Goal: Understand process/instructions: Learn how to perform a task or action

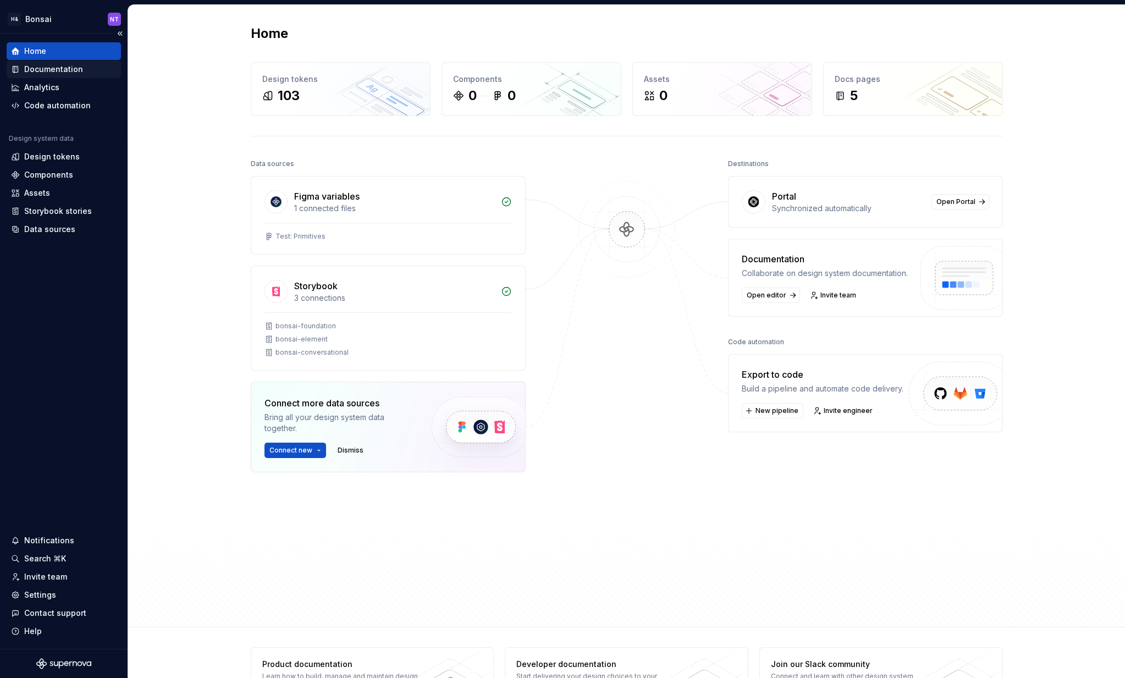
click at [60, 68] on div "Documentation" at bounding box center [53, 69] width 59 height 11
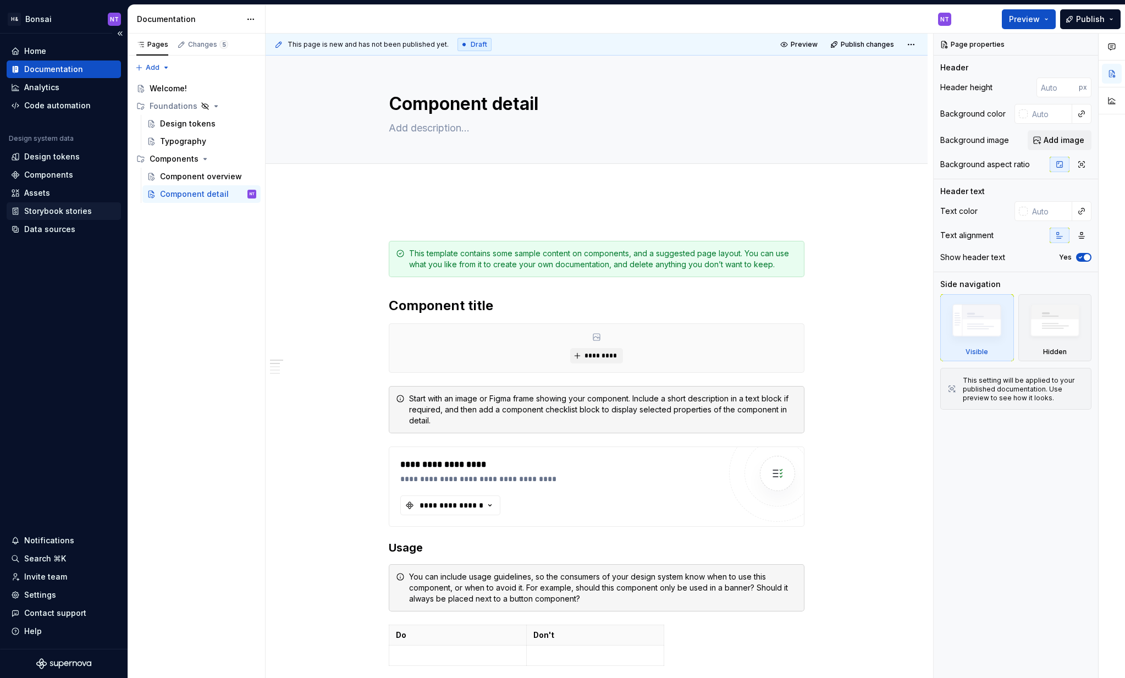
click at [71, 212] on div "Storybook stories" at bounding box center [58, 211] width 68 height 11
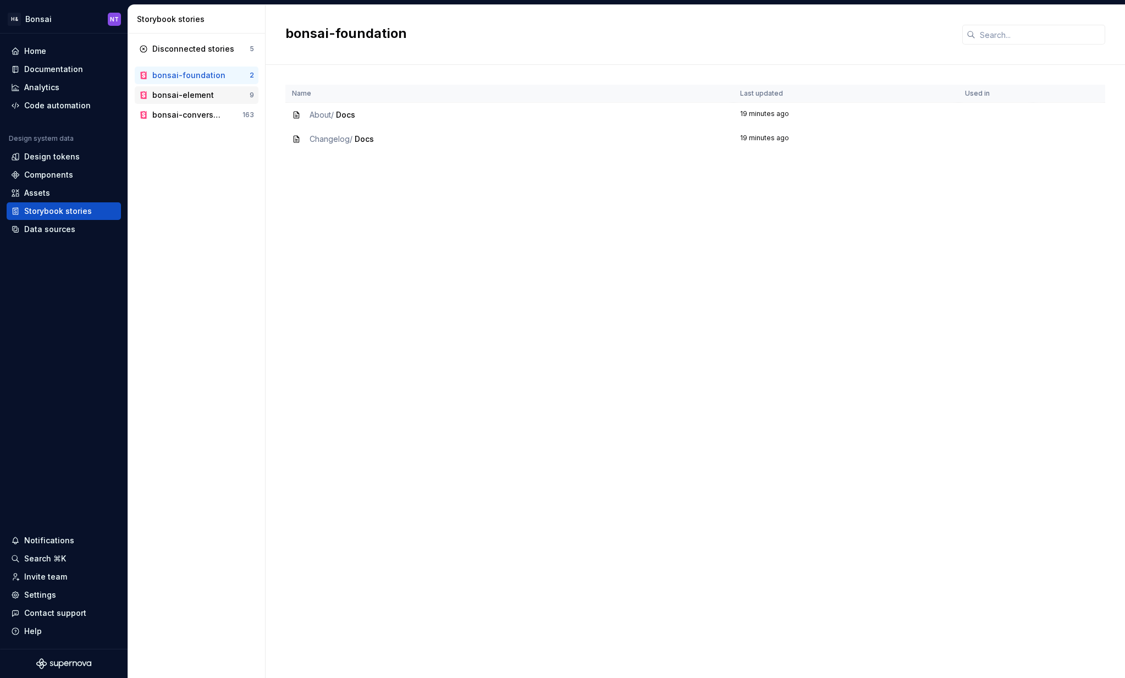
click at [202, 93] on div "bonsai-element" at bounding box center [183, 95] width 62 height 11
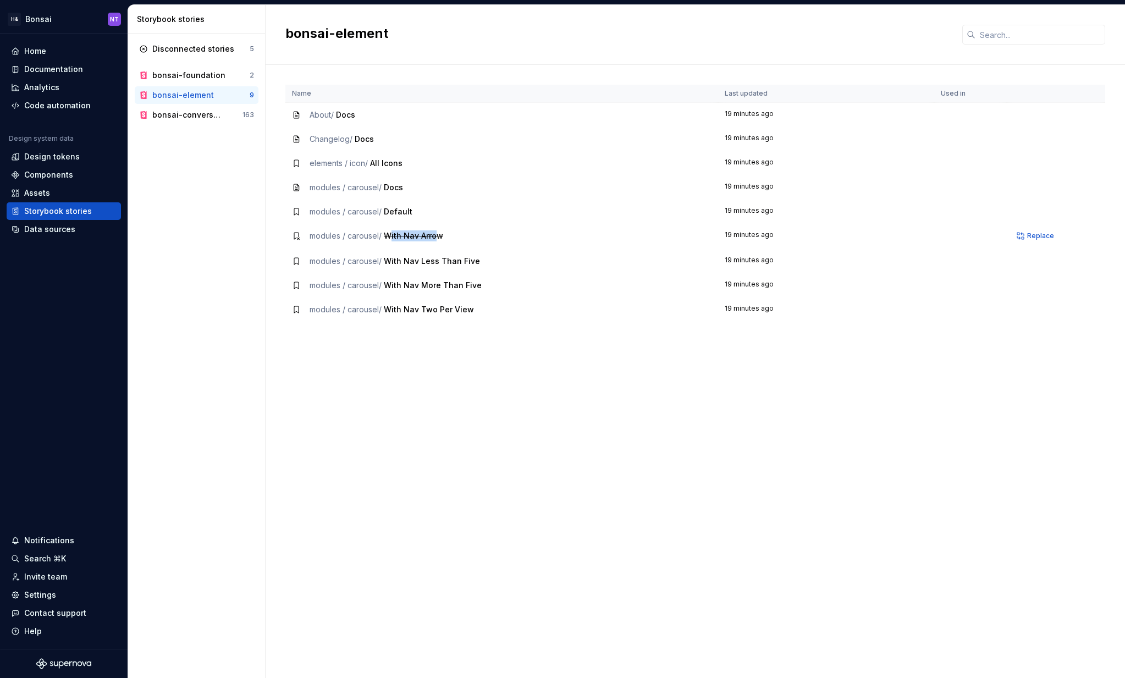
drag, startPoint x: 390, startPoint y: 239, endPoint x: 438, endPoint y: 236, distance: 47.4
click at [438, 236] on span "With Nav Arrow" at bounding box center [413, 235] width 59 height 9
click at [439, 236] on span "With Nav Arrow" at bounding box center [413, 235] width 59 height 9
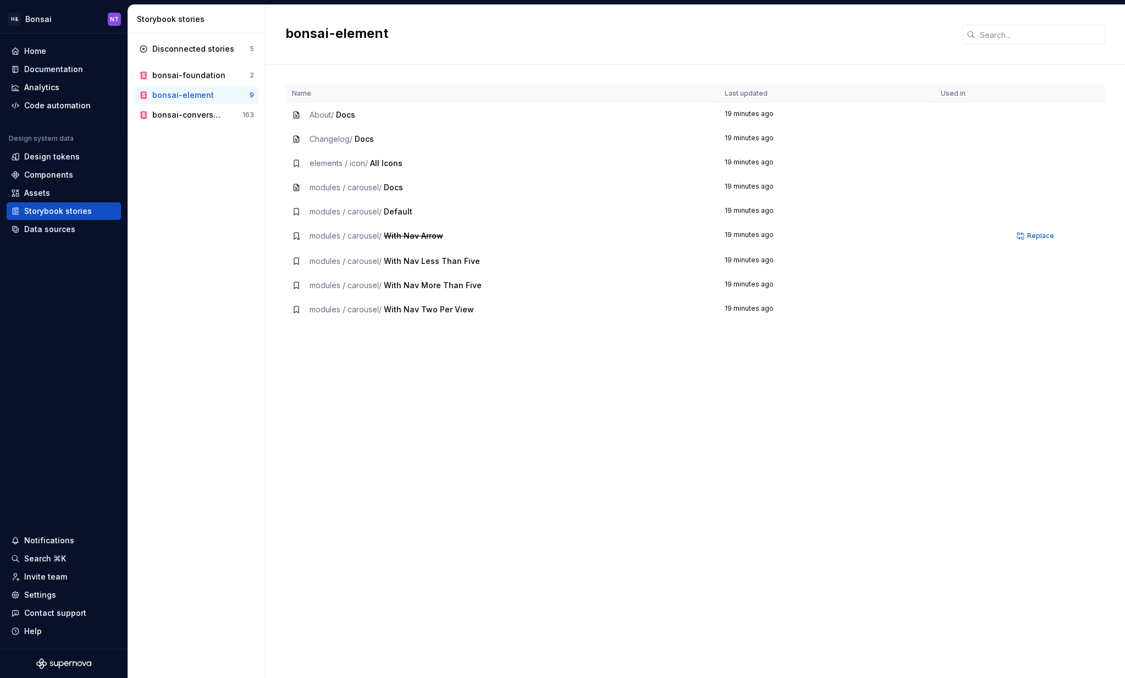
click at [402, 235] on span "With Nav Arrow" at bounding box center [413, 235] width 59 height 9
click at [407, 262] on span "With Nav Less Than Five" at bounding box center [432, 260] width 96 height 9
click at [408, 288] on span "With Nav More Than Five" at bounding box center [433, 284] width 98 height 9
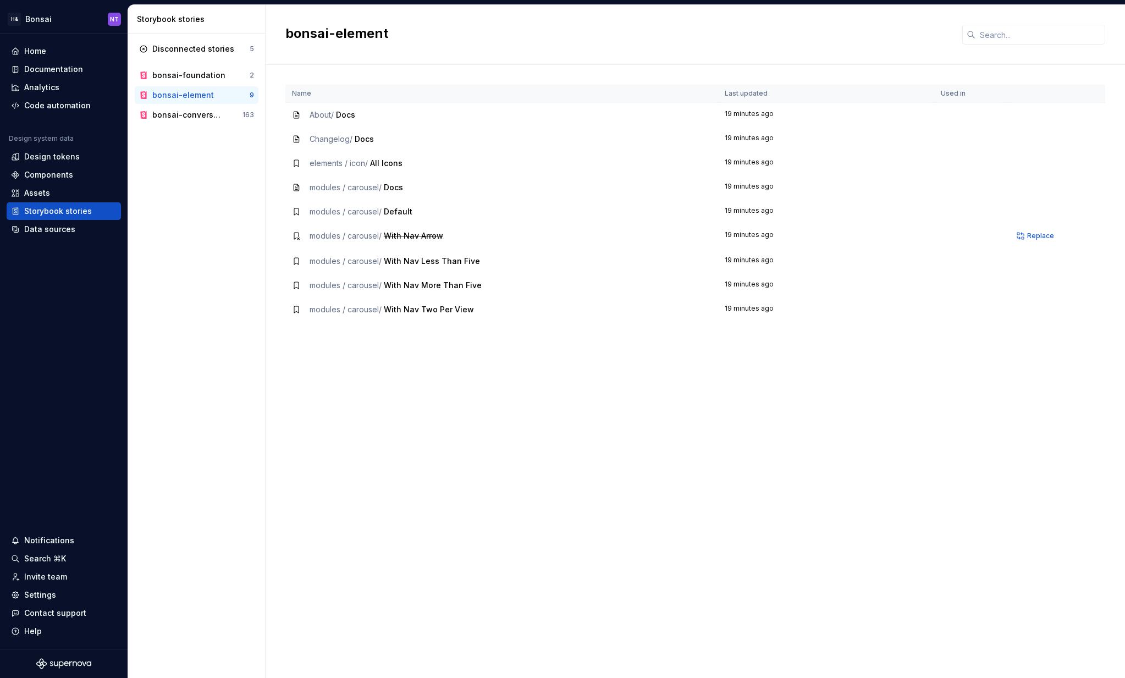
click at [408, 305] on span "With Nav Two Per View" at bounding box center [429, 309] width 90 height 9
click at [233, 116] on div "bonsai-conversational" at bounding box center [197, 114] width 90 height 11
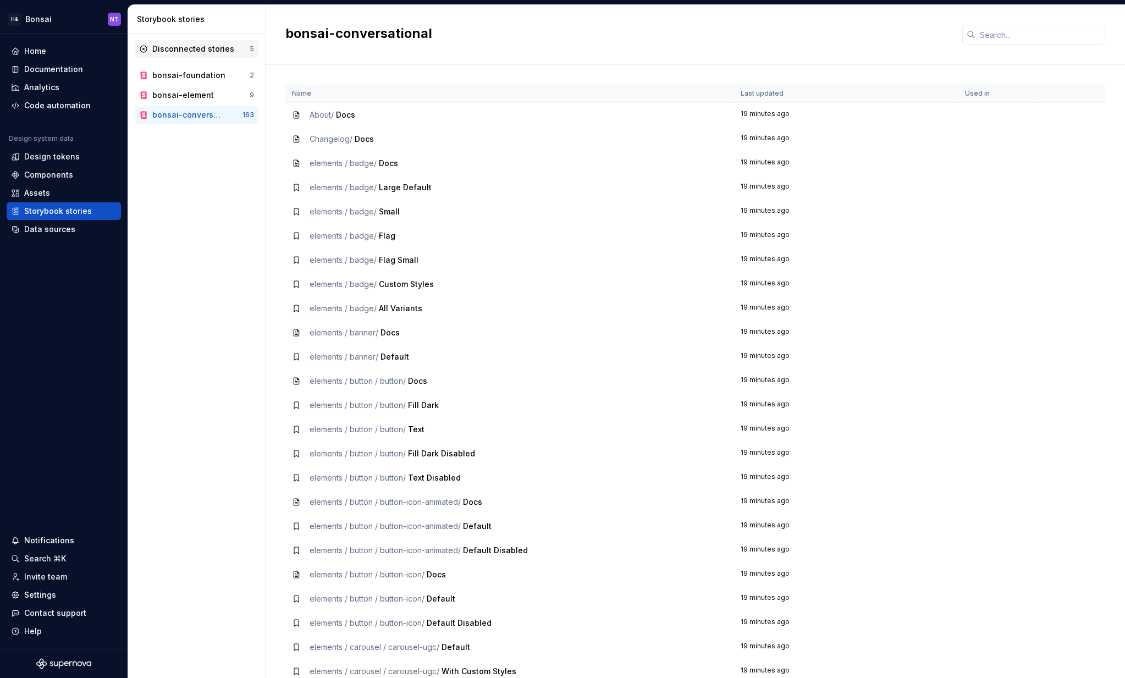
click at [224, 48] on div "Disconnected stories" at bounding box center [193, 48] width 82 height 11
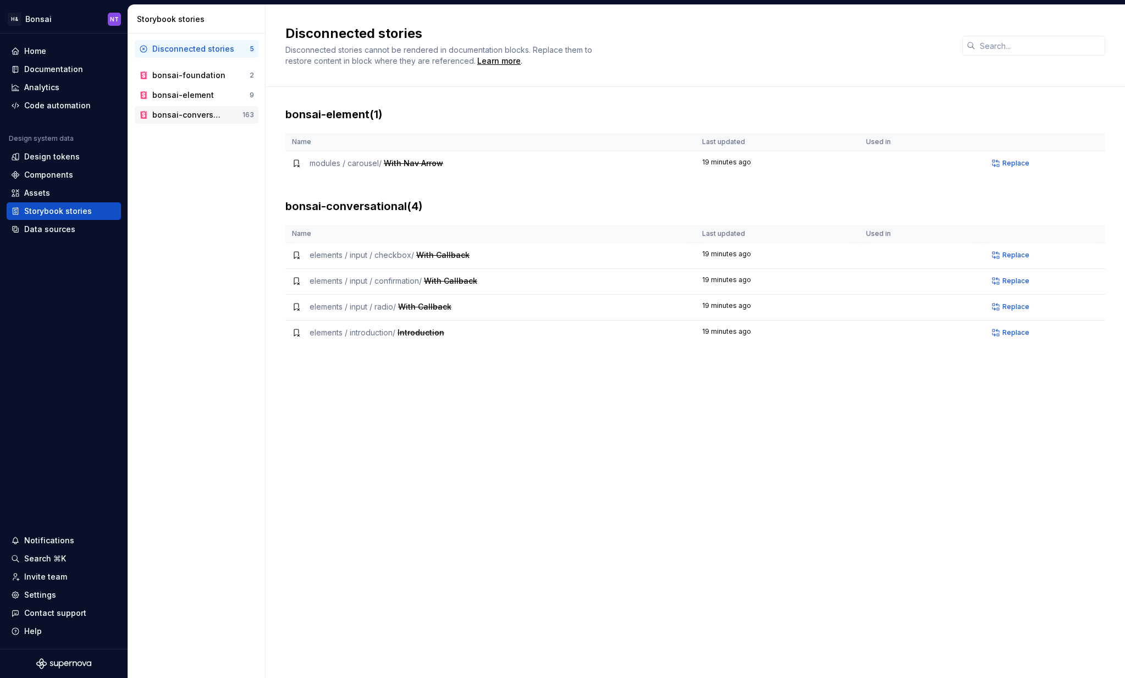
click at [214, 113] on div "bonsai-conversational" at bounding box center [188, 114] width 72 height 11
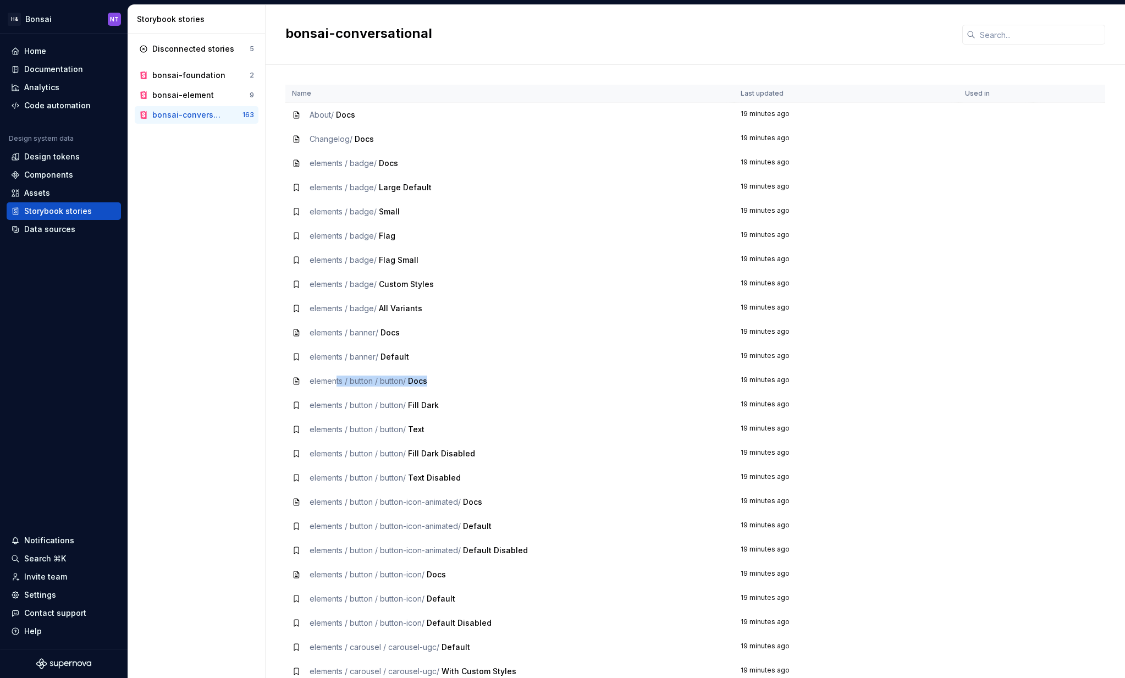
drag, startPoint x: 335, startPoint y: 381, endPoint x: 447, endPoint y: 381, distance: 111.6
click at [447, 381] on div "elements / button / button / Docs" at bounding box center [509, 380] width 435 height 11
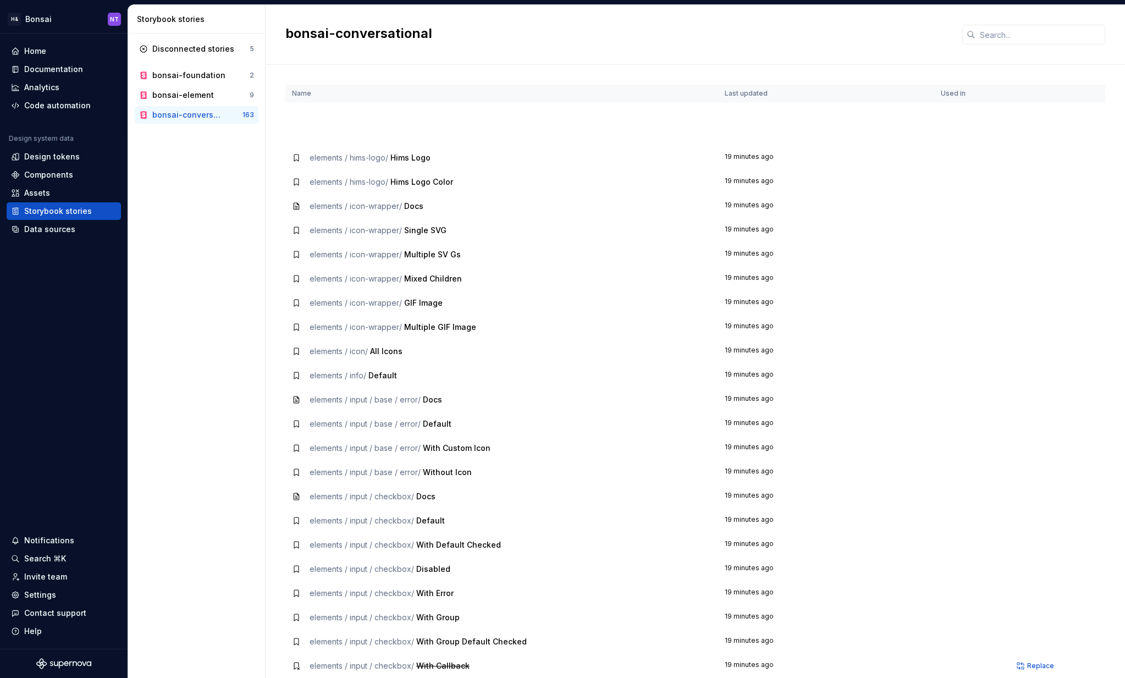
scroll to position [1351, 0]
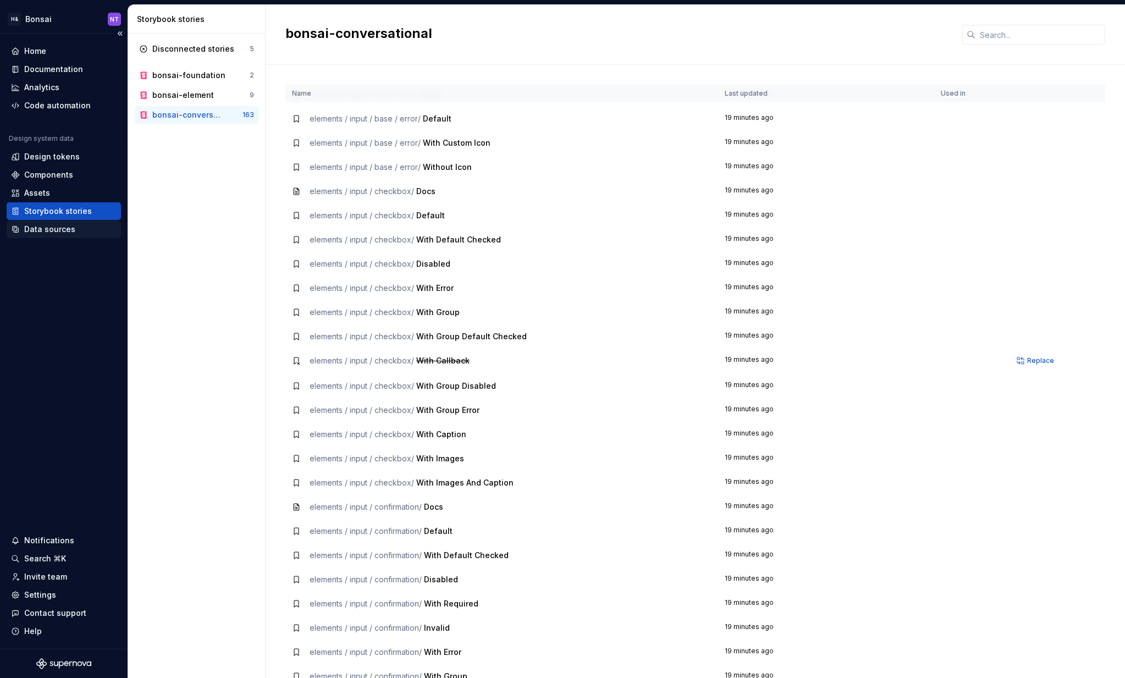
click at [70, 230] on div "Data sources" at bounding box center [49, 229] width 51 height 11
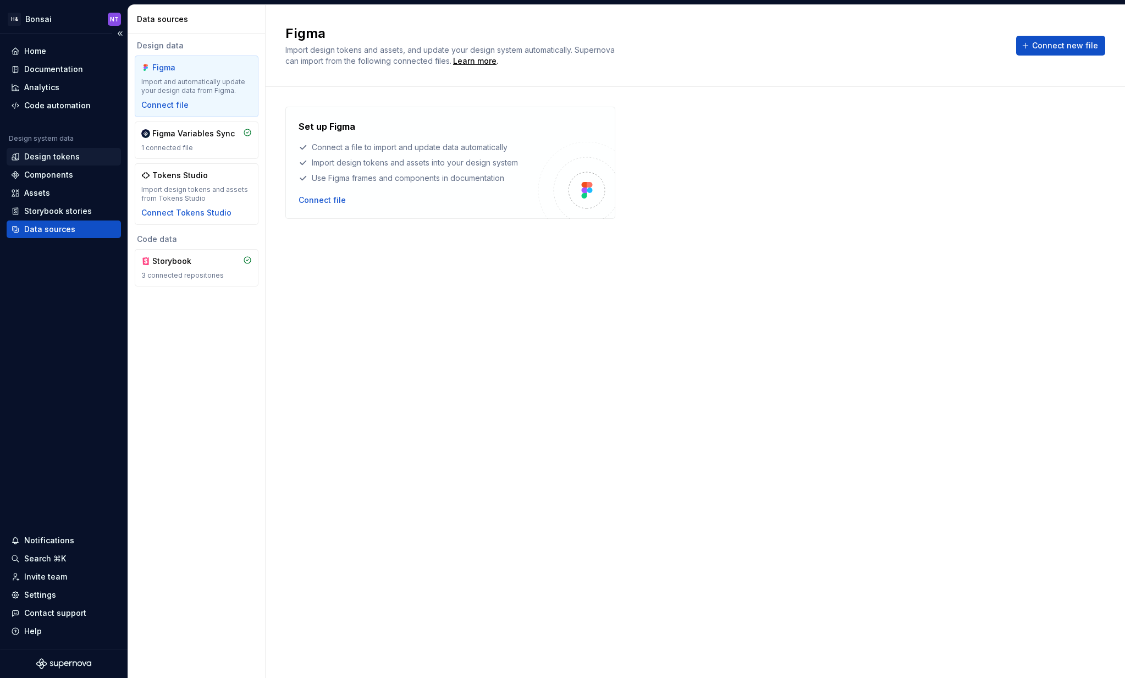
click at [62, 157] on div "Design tokens" at bounding box center [52, 156] width 56 height 11
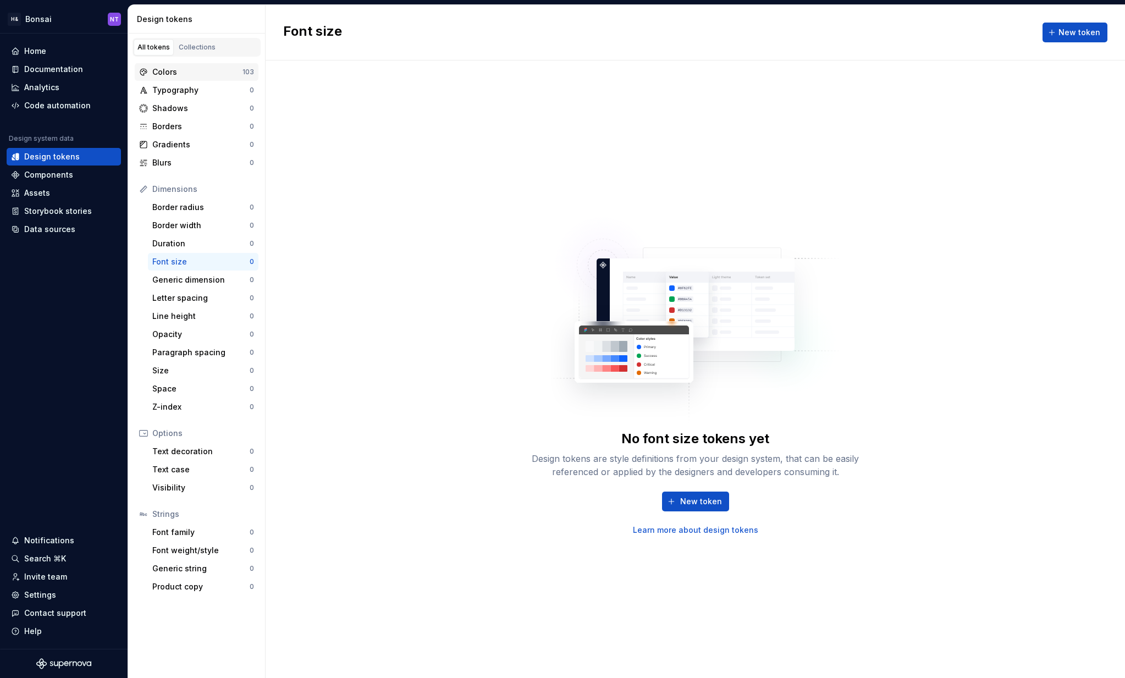
click at [191, 78] on div "Colors 103" at bounding box center [197, 72] width 124 height 18
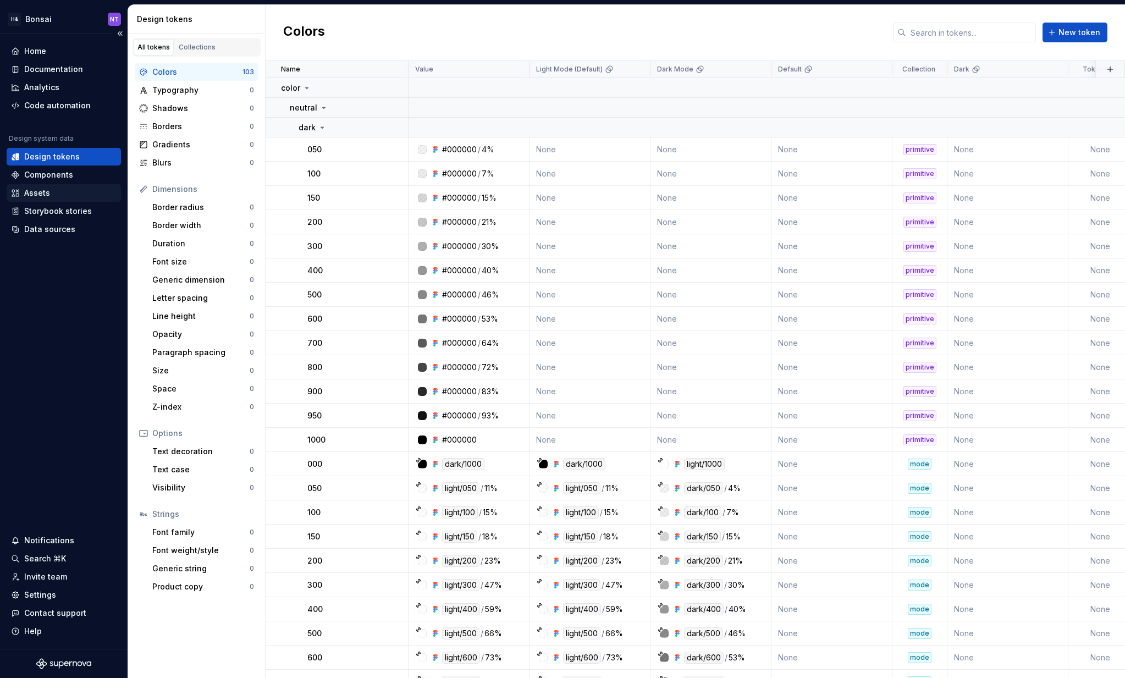
click at [60, 190] on div "Assets" at bounding box center [64, 192] width 106 height 11
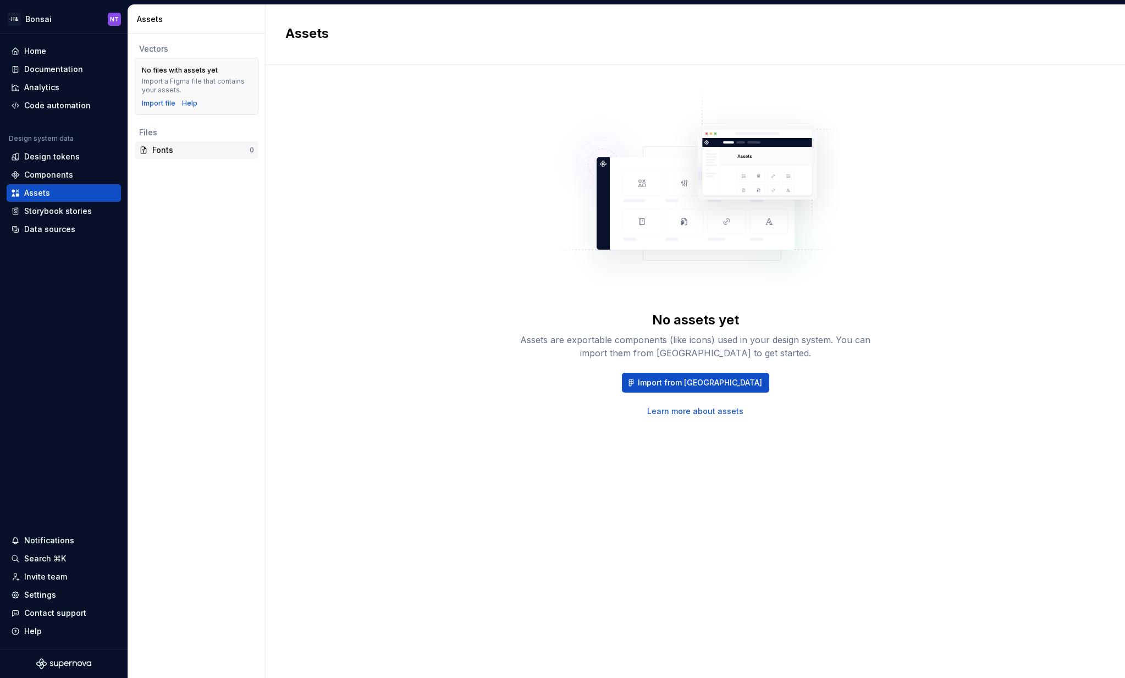
click at [163, 148] on div "Fonts" at bounding box center [200, 150] width 97 height 11
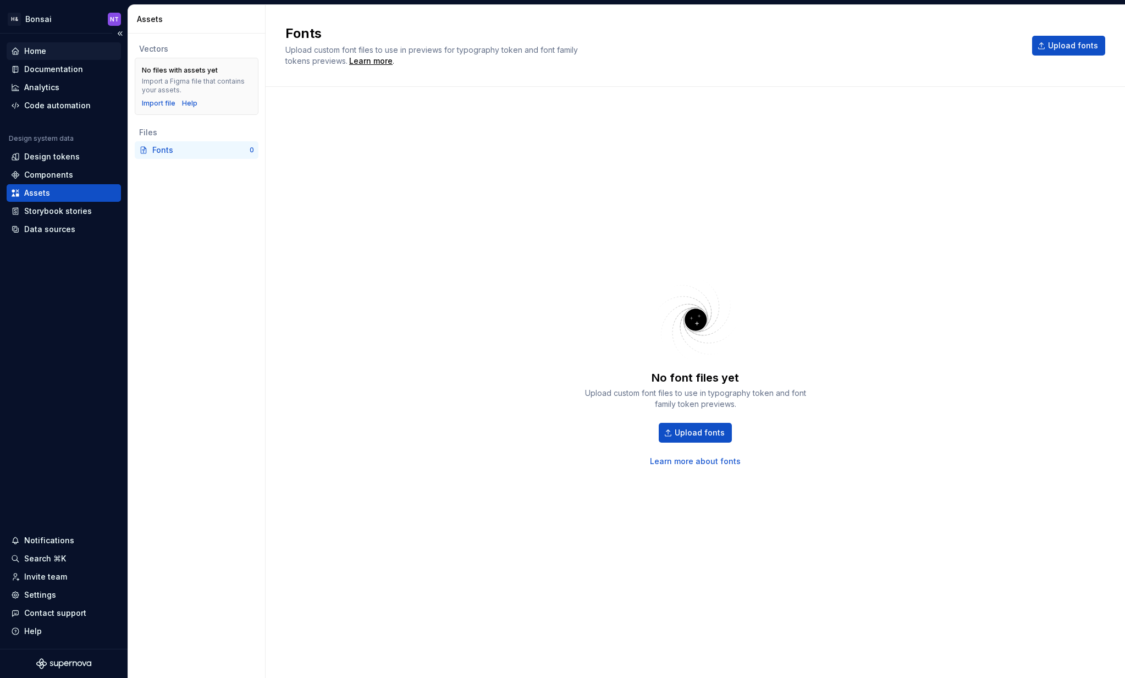
click at [53, 47] on div "Home" at bounding box center [64, 51] width 106 height 11
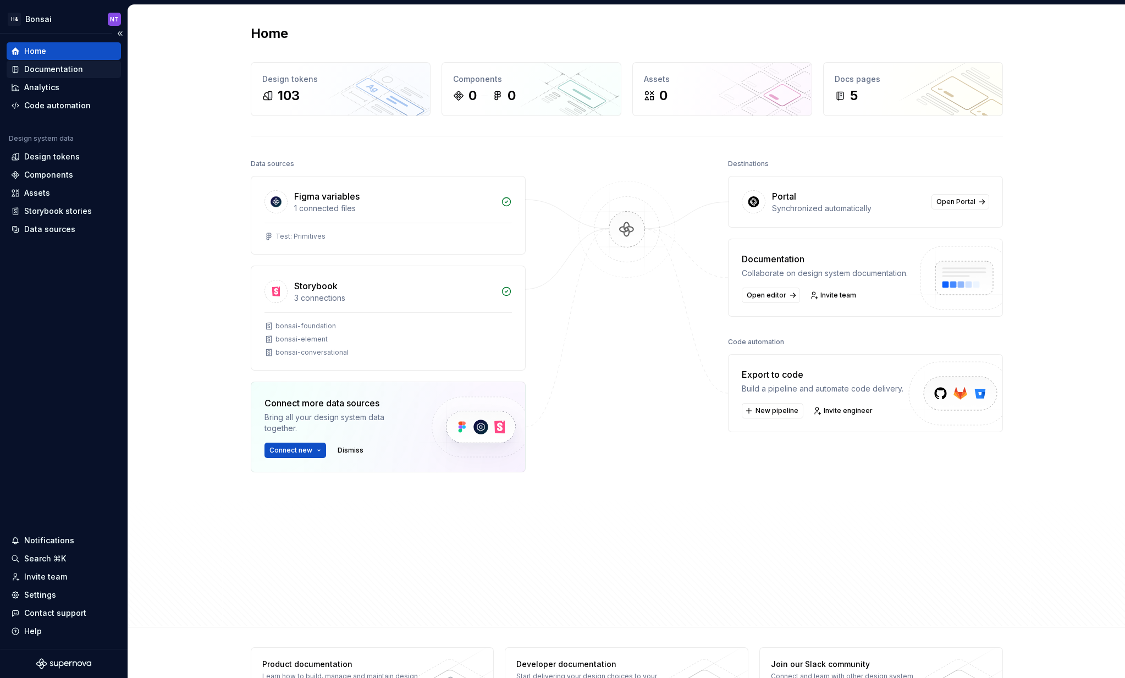
click at [60, 69] on div "Documentation" at bounding box center [53, 69] width 59 height 11
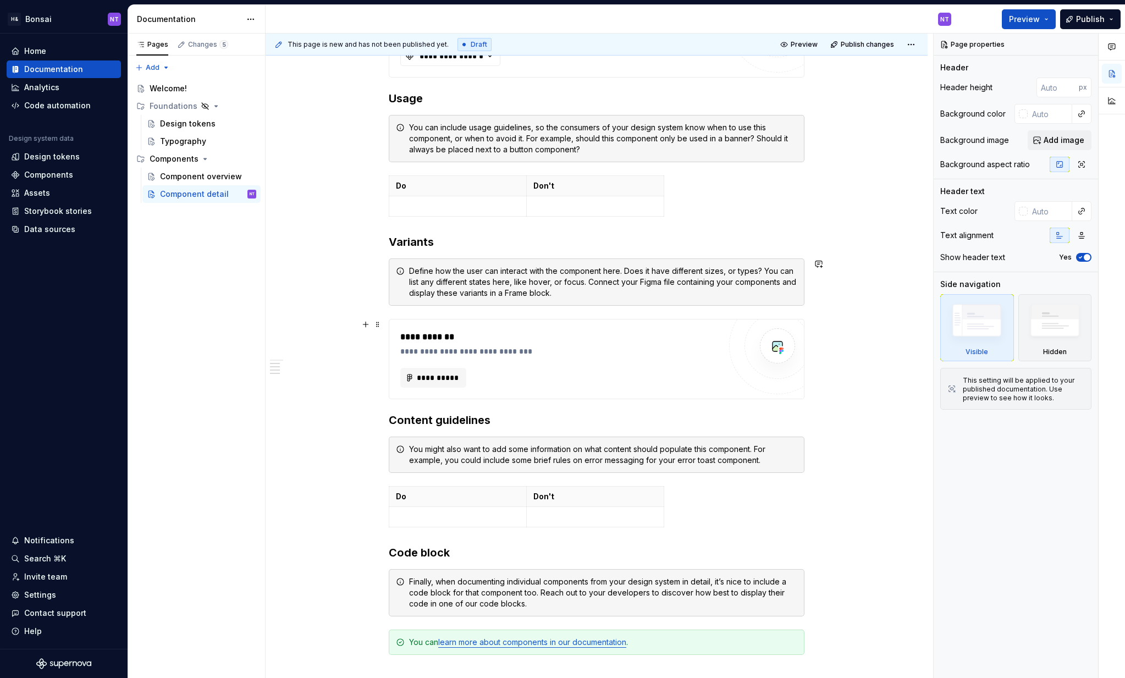
scroll to position [668, 0]
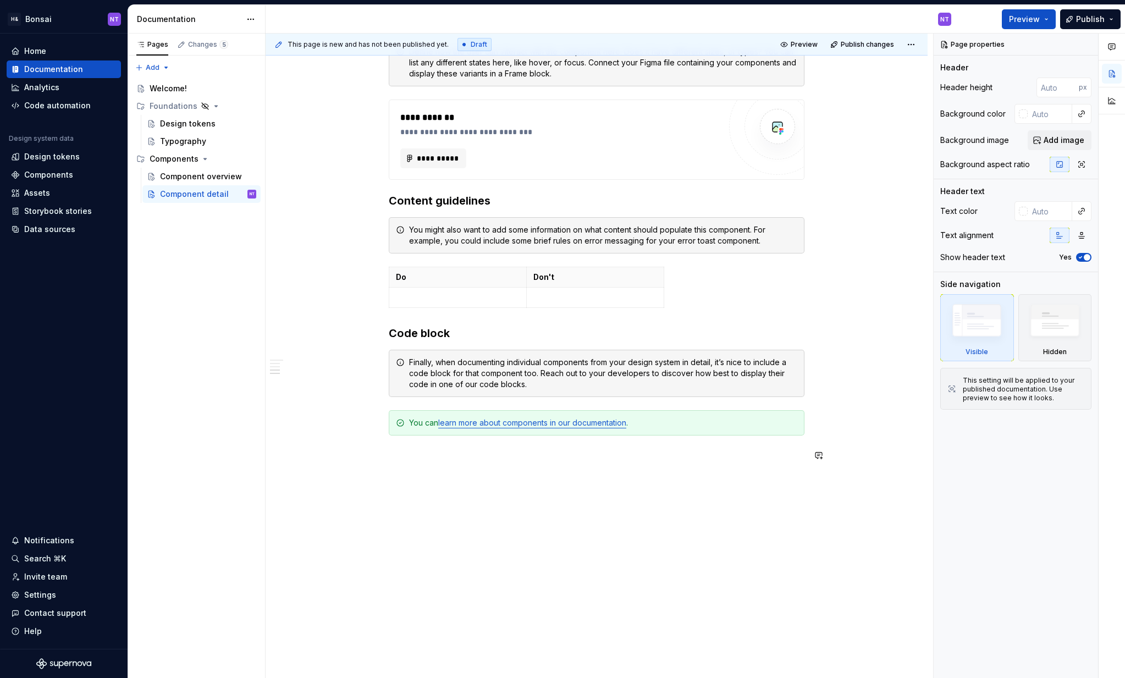
click at [468, 480] on div "**********" at bounding box center [597, 99] width 662 height 1159
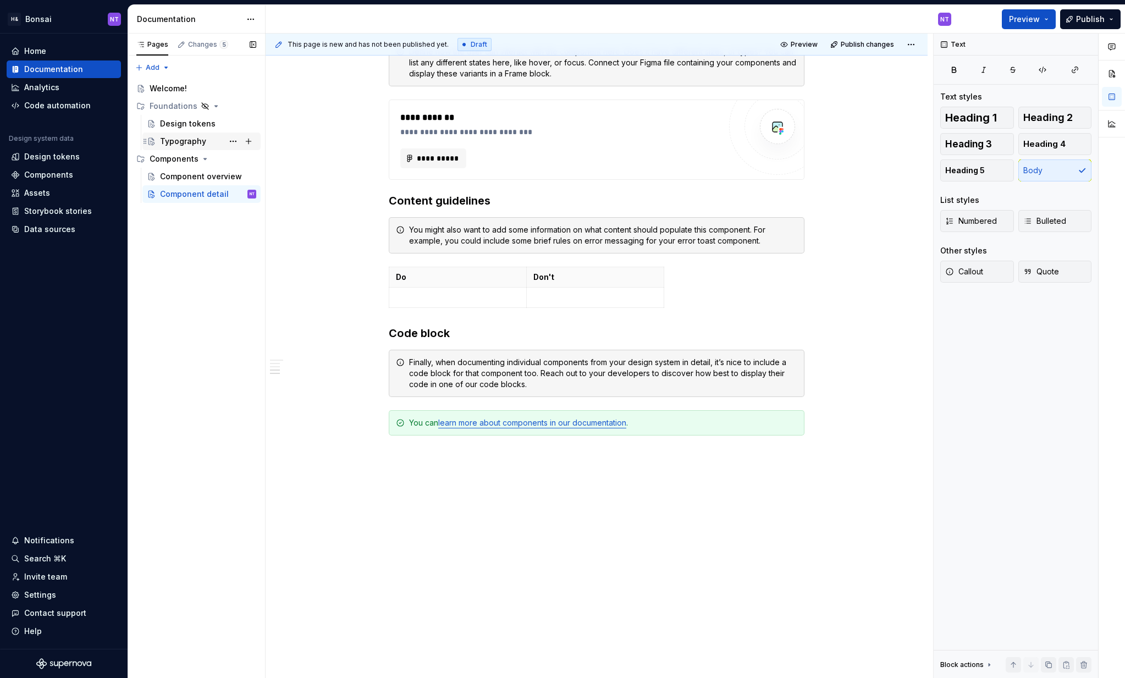
click at [192, 143] on div "Typography" at bounding box center [183, 141] width 46 height 11
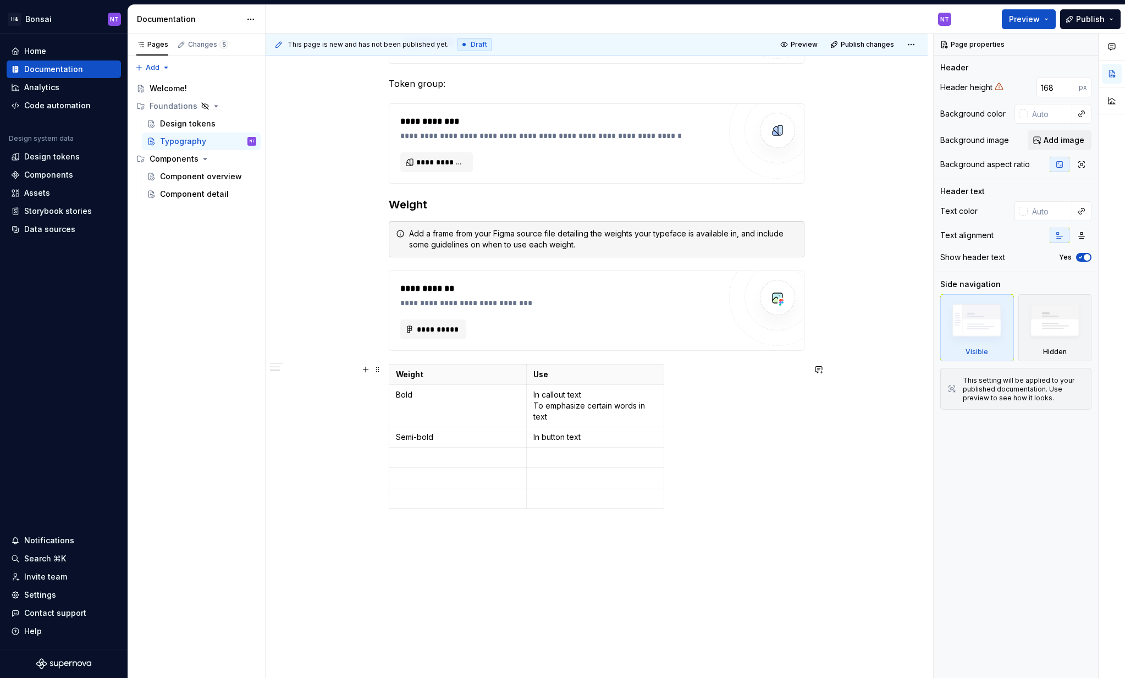
scroll to position [625, 0]
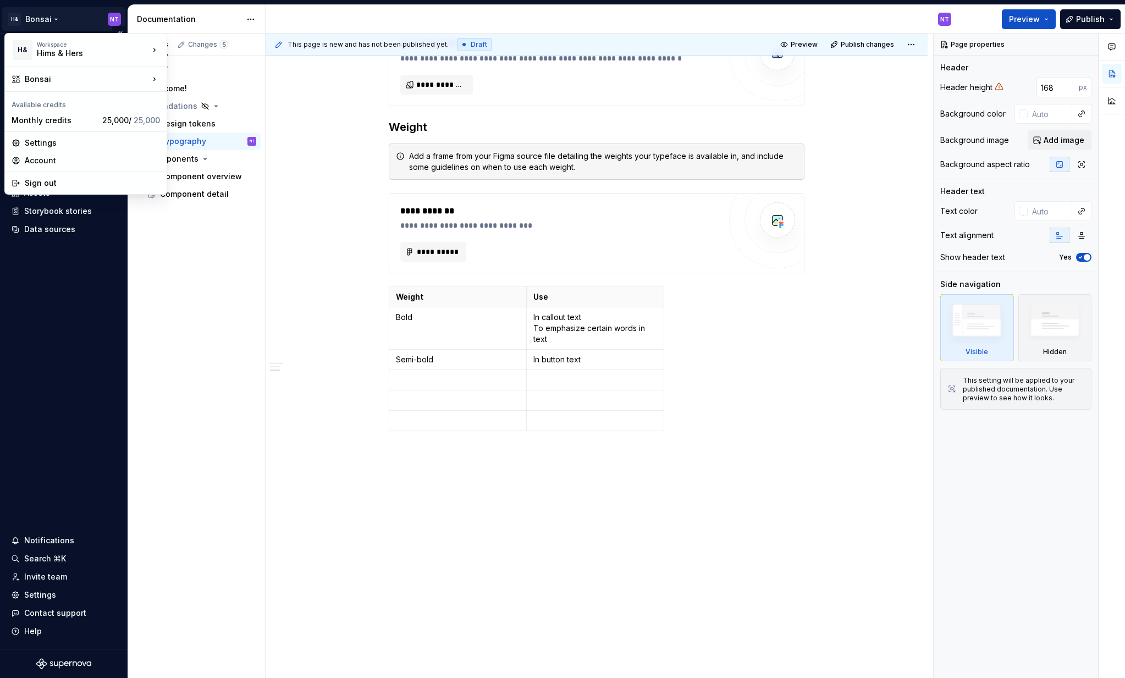
click at [40, 12] on html "H& Bonsai NT Home Documentation Analytics Code automation Design system data De…" at bounding box center [562, 339] width 1125 height 678
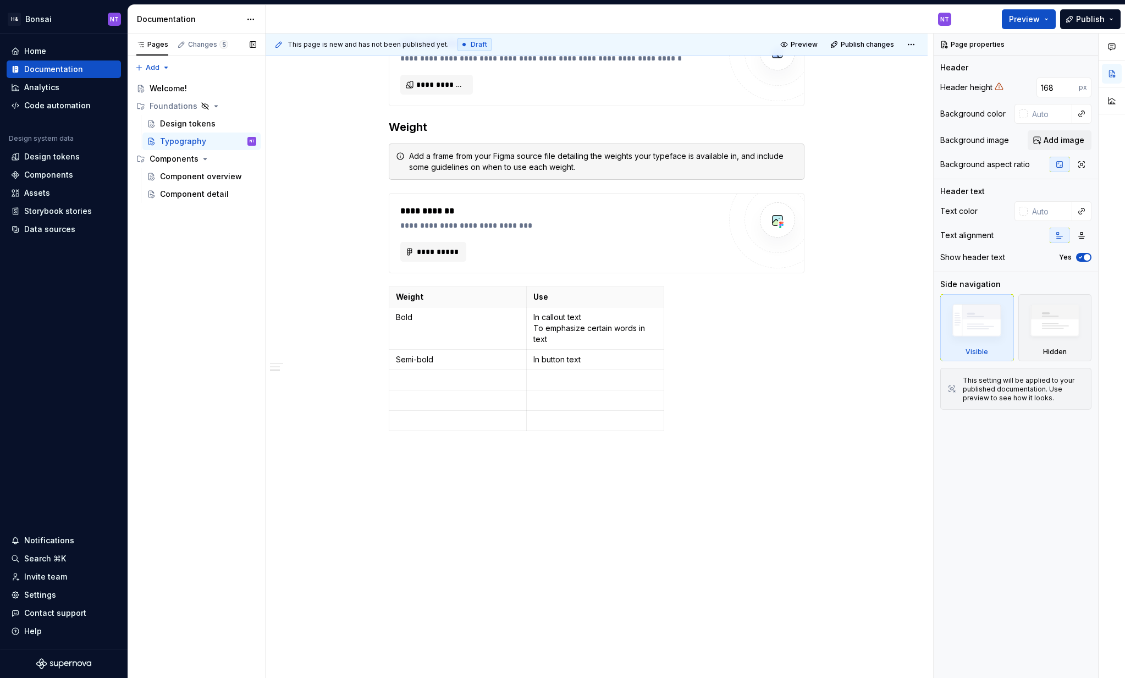
click at [230, 301] on div "Pages Changes 5 Add Accessibility guide for tree Page tree. Navigate the tree w…" at bounding box center [196, 356] width 137 height 645
click at [216, 45] on div "Changes 5" at bounding box center [208, 44] width 40 height 9
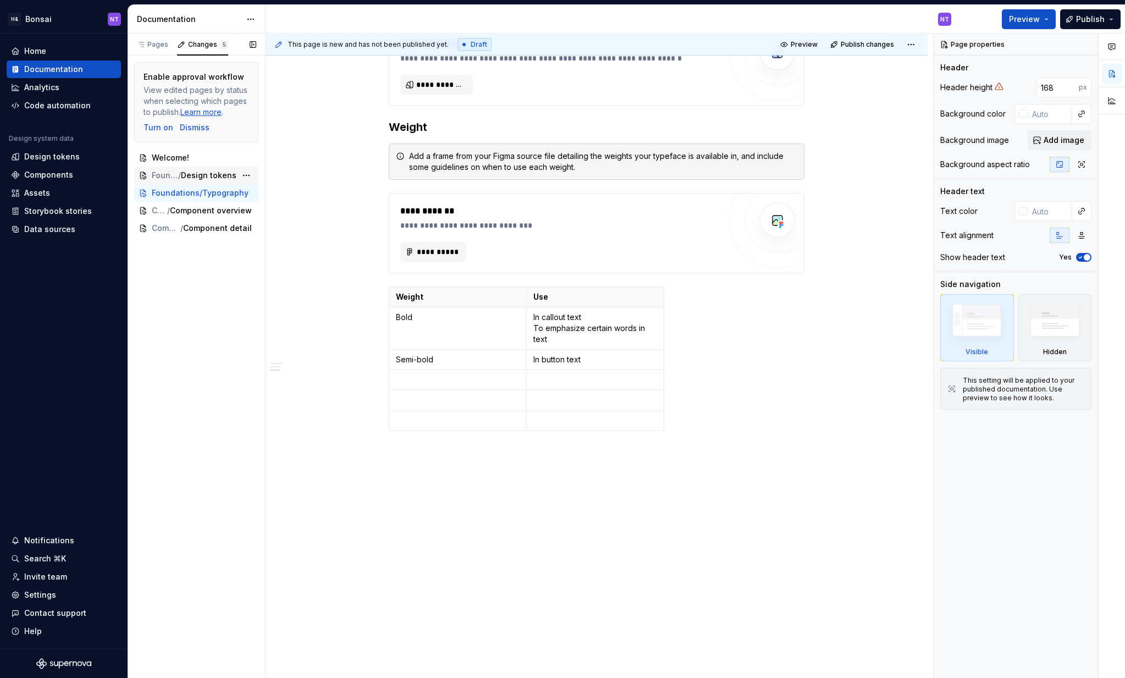
click at [209, 175] on span "Design tokens" at bounding box center [209, 175] width 56 height 11
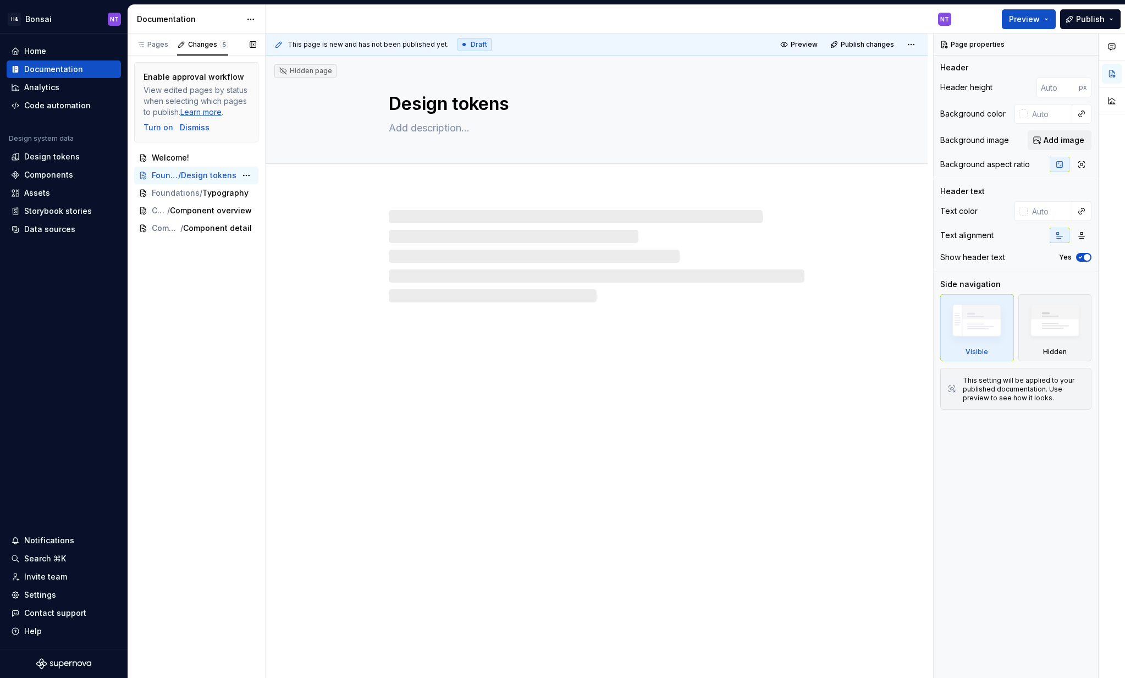
type textarea "*"
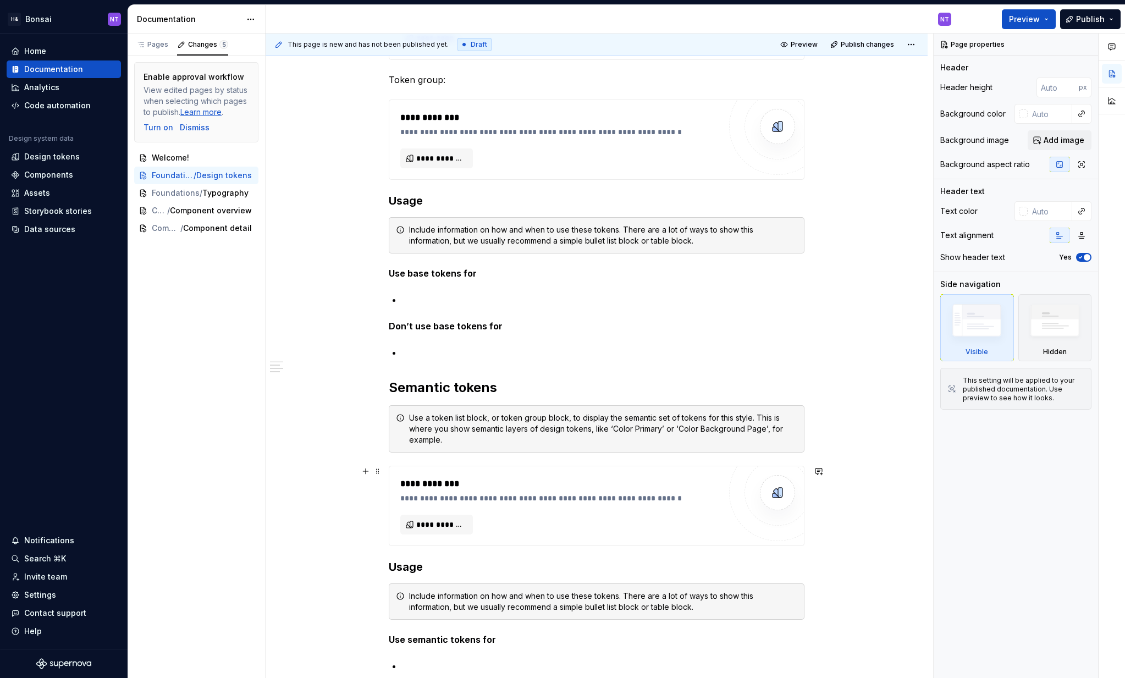
scroll to position [401, 0]
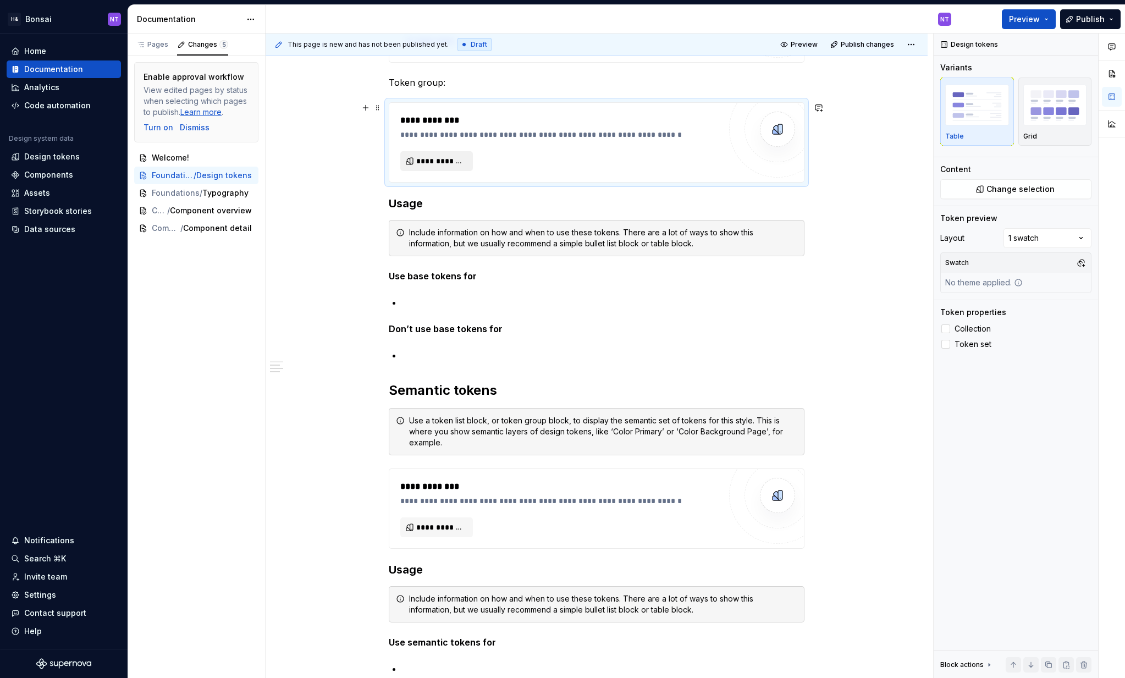
click at [460, 158] on span "**********" at bounding box center [440, 161] width 49 height 11
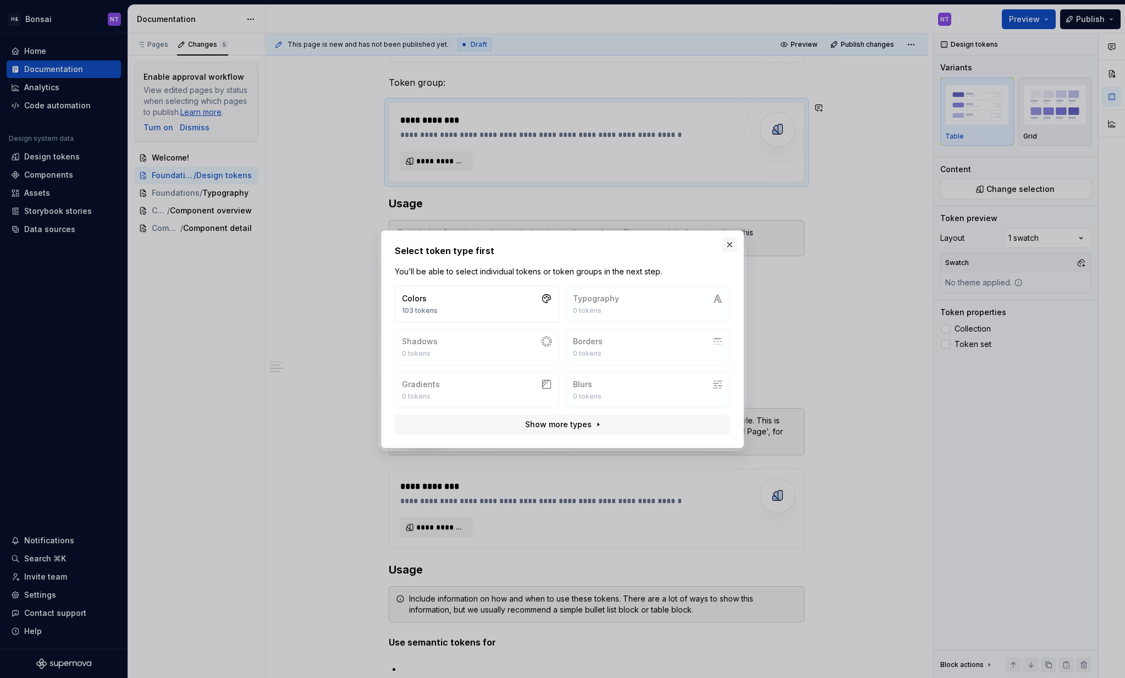
click at [728, 244] on button "button" at bounding box center [729, 244] width 15 height 15
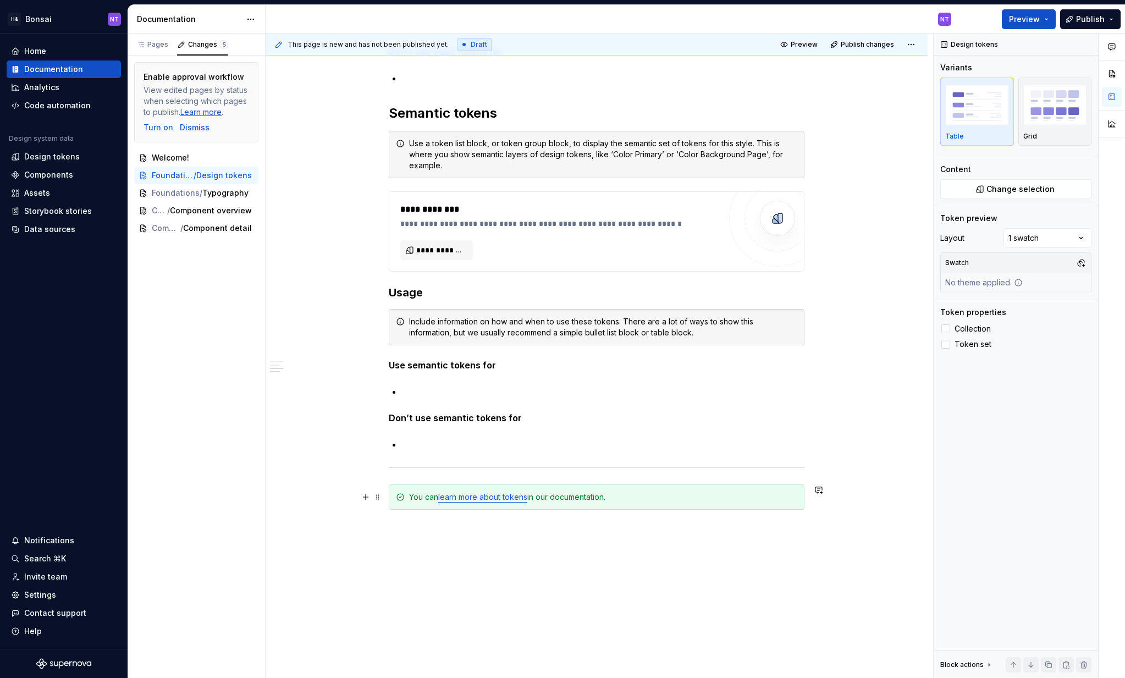
scroll to position [753, 0]
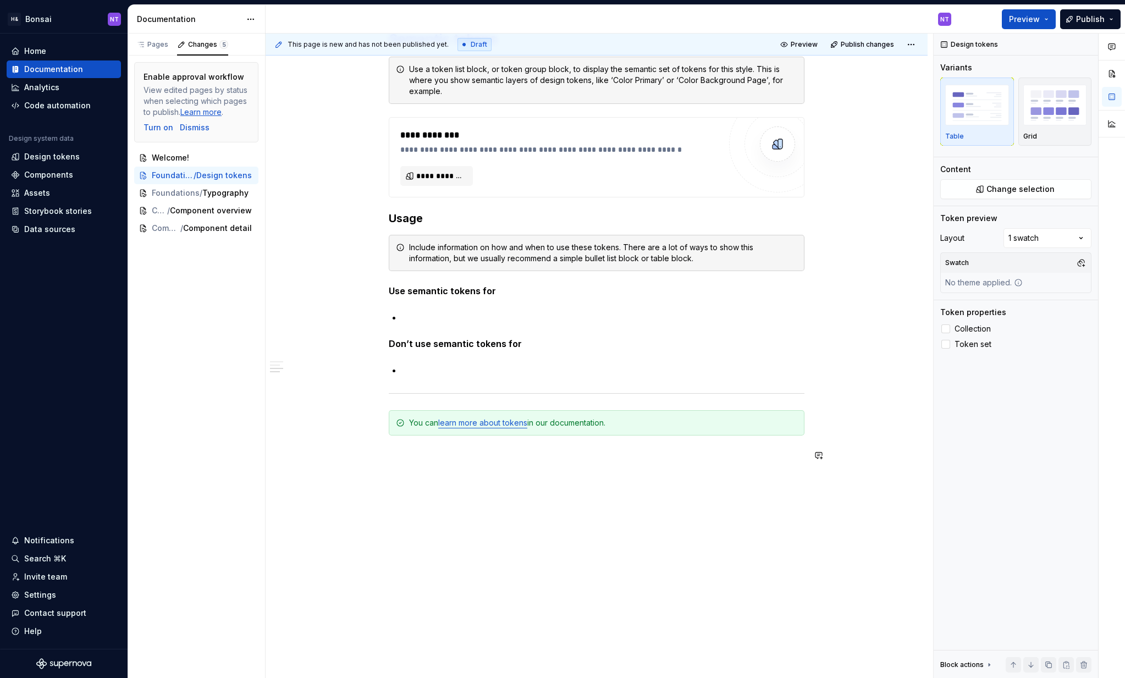
click at [560, 536] on div "**********" at bounding box center [597, 56] width 662 height 1243
click at [508, 486] on div "**********" at bounding box center [597, 56] width 662 height 1243
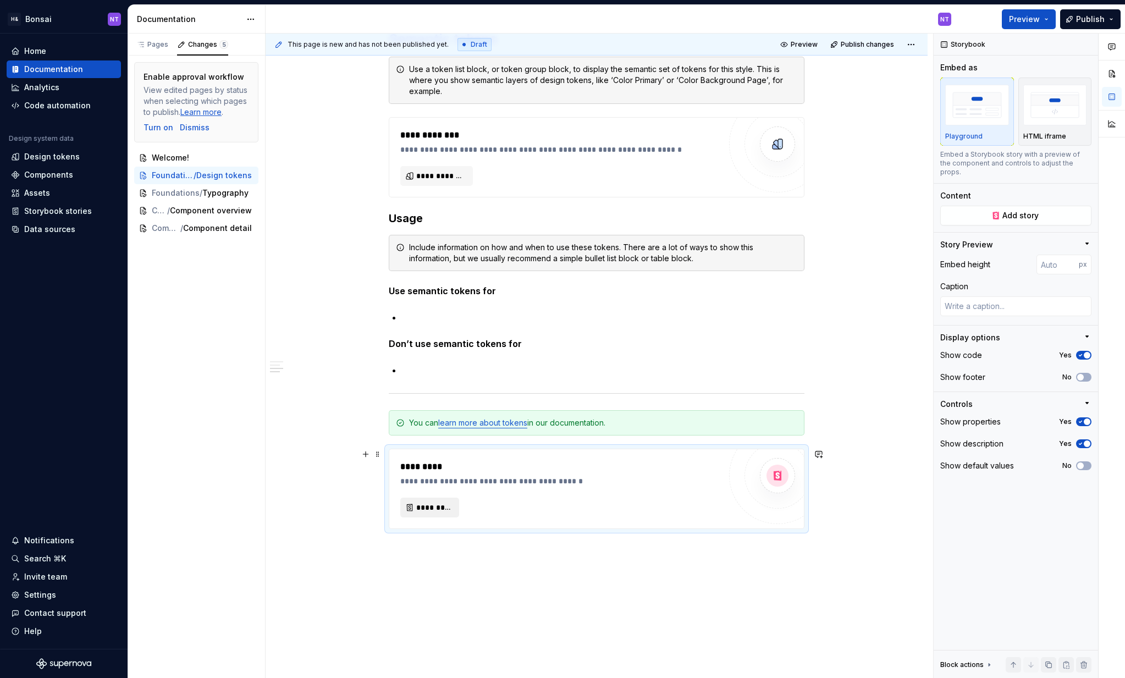
click at [449, 504] on span "*********" at bounding box center [434, 507] width 36 height 11
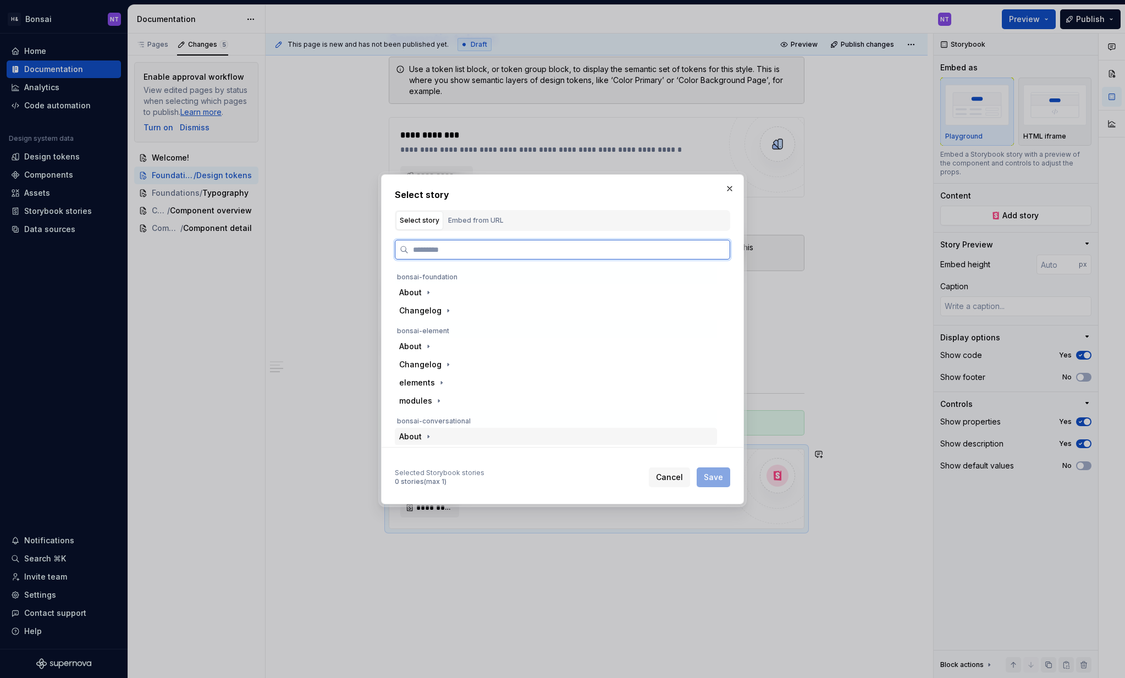
click at [422, 439] on div "About" at bounding box center [416, 436] width 35 height 11
click at [436, 296] on div "elements" at bounding box center [556, 291] width 322 height 18
click at [432, 309] on div "icon" at bounding box center [431, 308] width 16 height 11
click at [443, 327] on div "All Icons" at bounding box center [449, 327] width 32 height 11
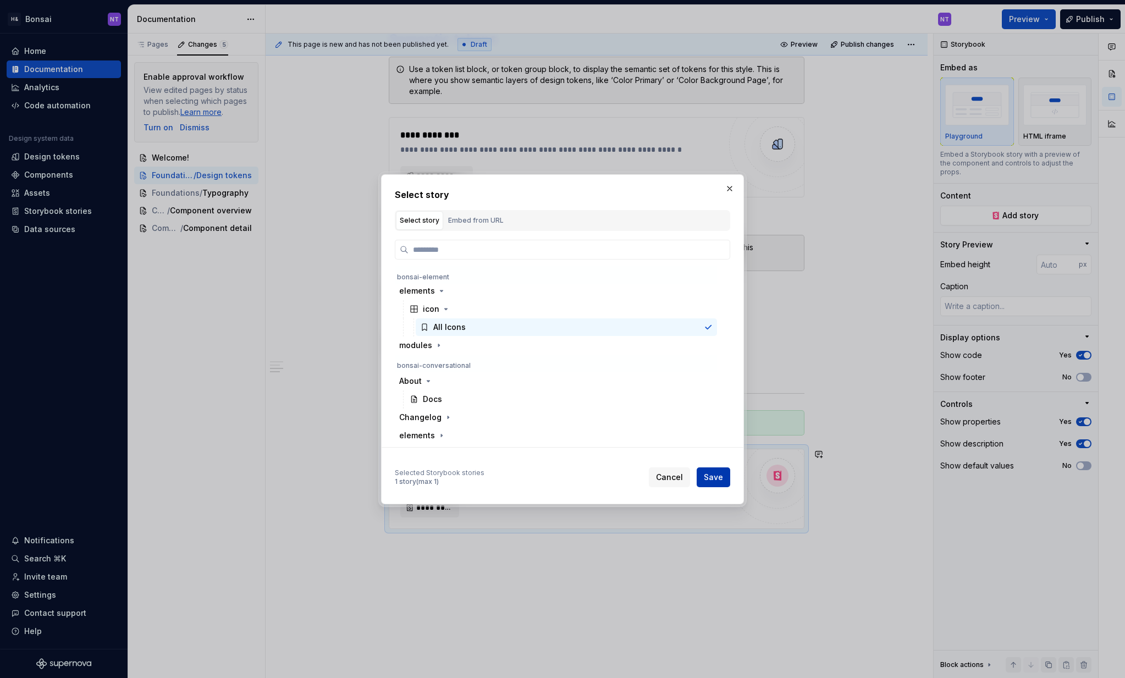
click at [709, 477] on span "Save" at bounding box center [713, 477] width 19 height 11
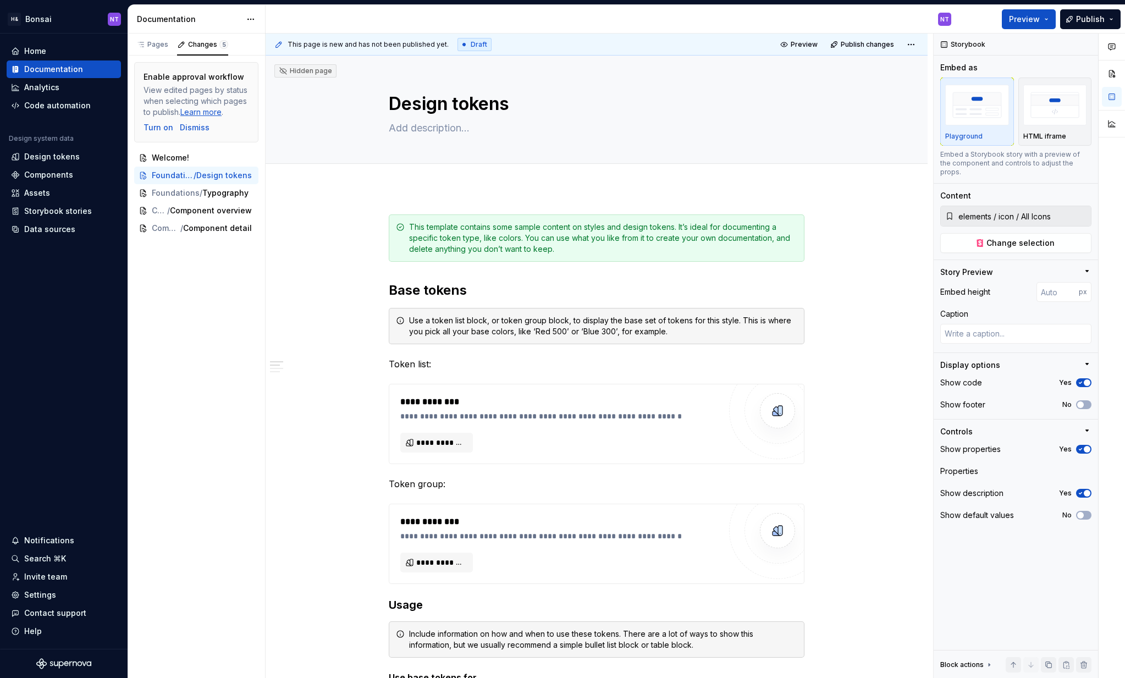
type textarea "*"
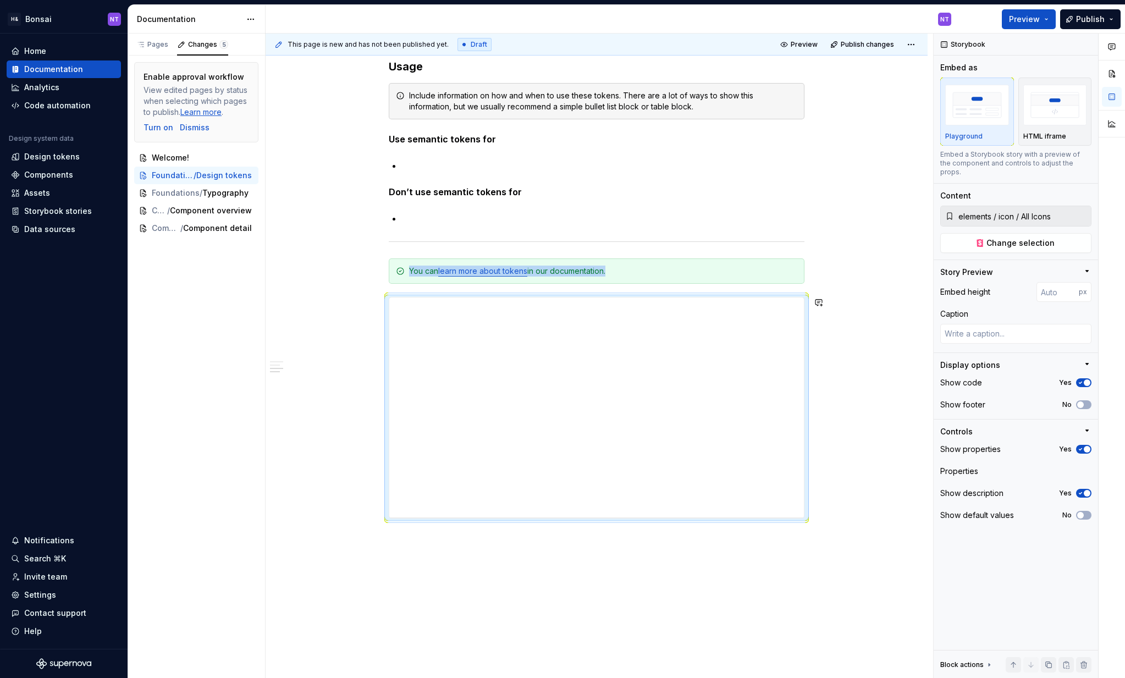
scroll to position [961, 0]
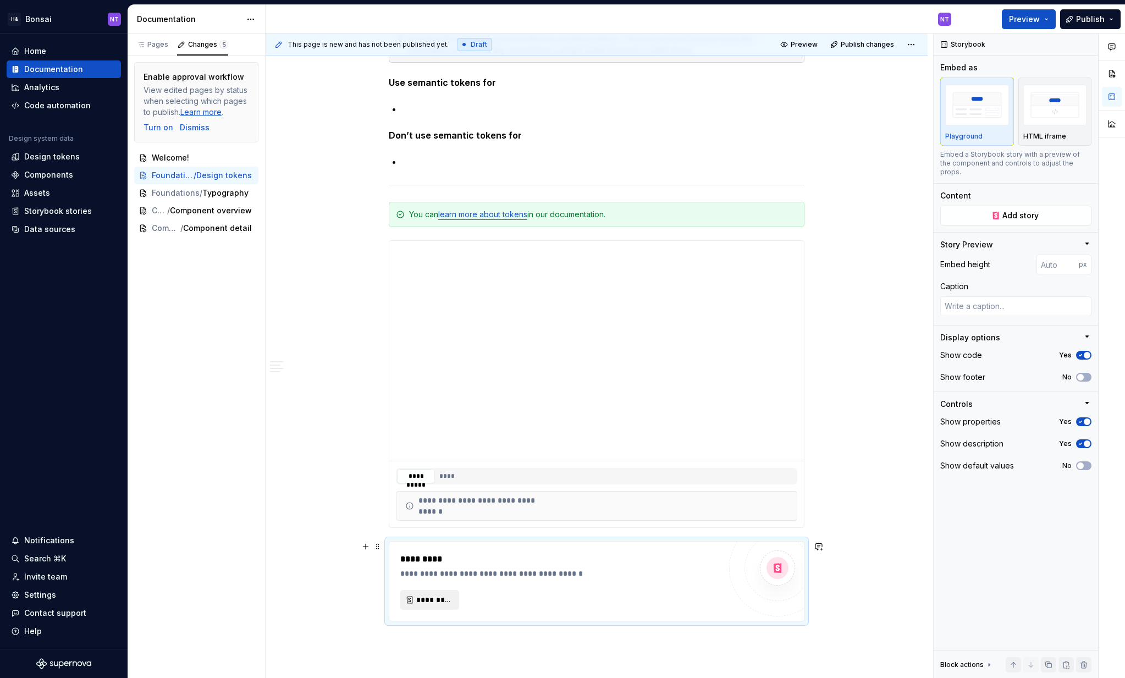
click at [444, 603] on span "*********" at bounding box center [434, 599] width 36 height 11
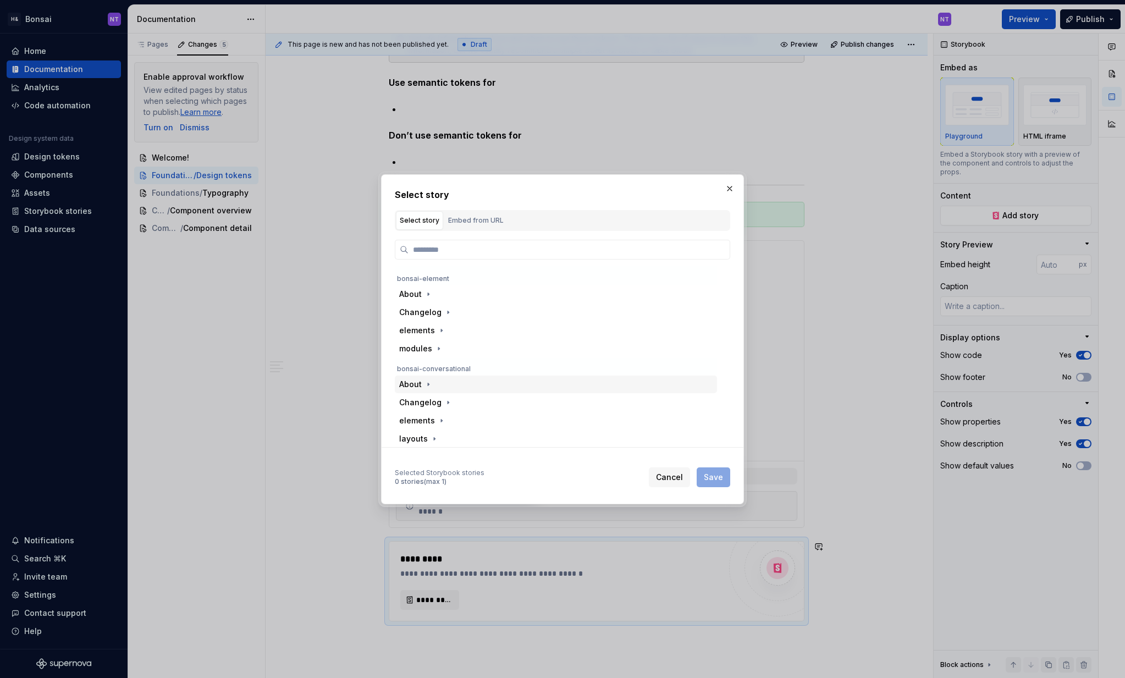
scroll to position [74, 0]
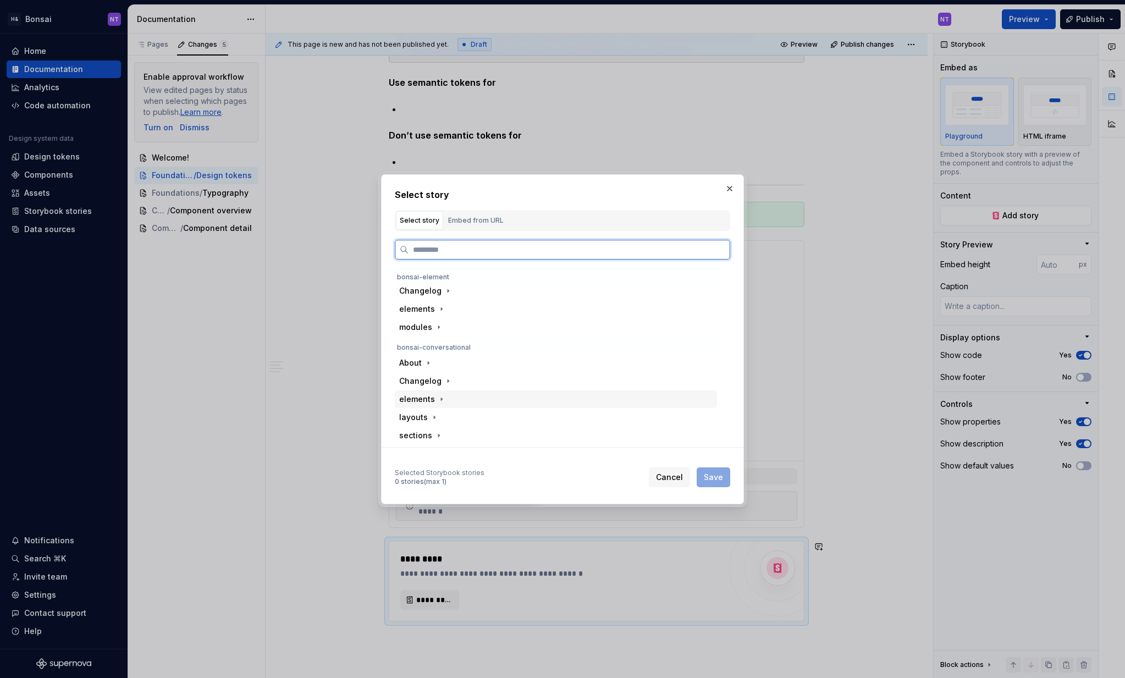
click at [436, 394] on span at bounding box center [441, 399] width 11 height 11
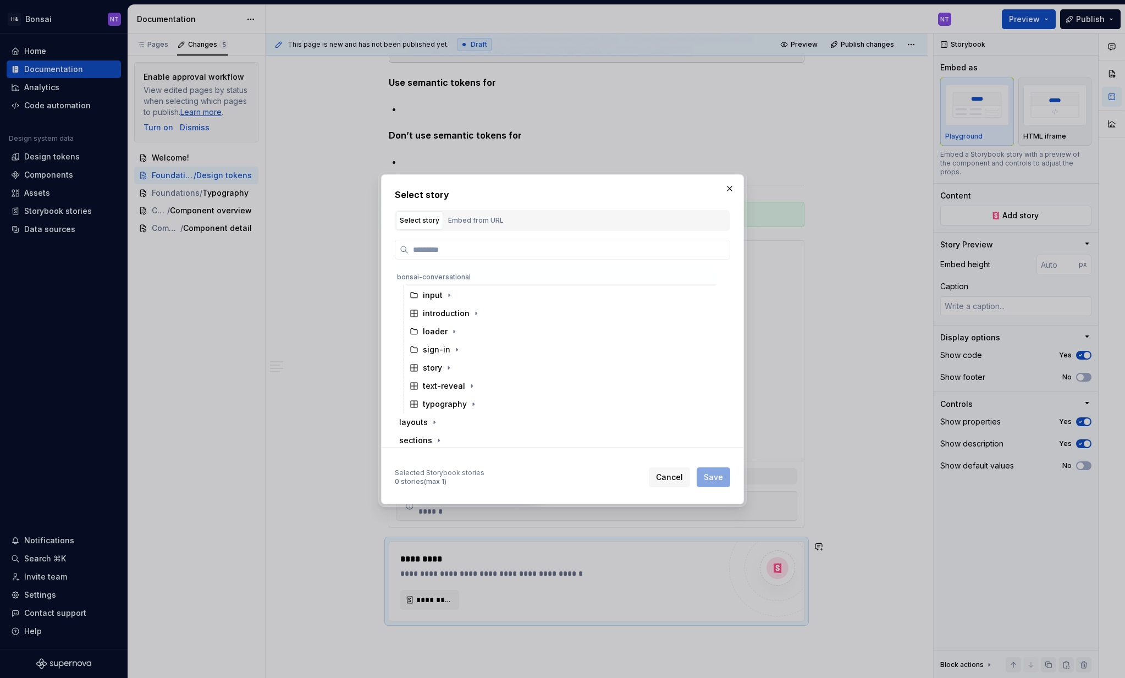
scroll to position [400, 0]
click at [446, 364] on icon "button" at bounding box center [448, 363] width 9 height 9
click at [454, 405] on div "typography" at bounding box center [561, 400] width 312 height 18
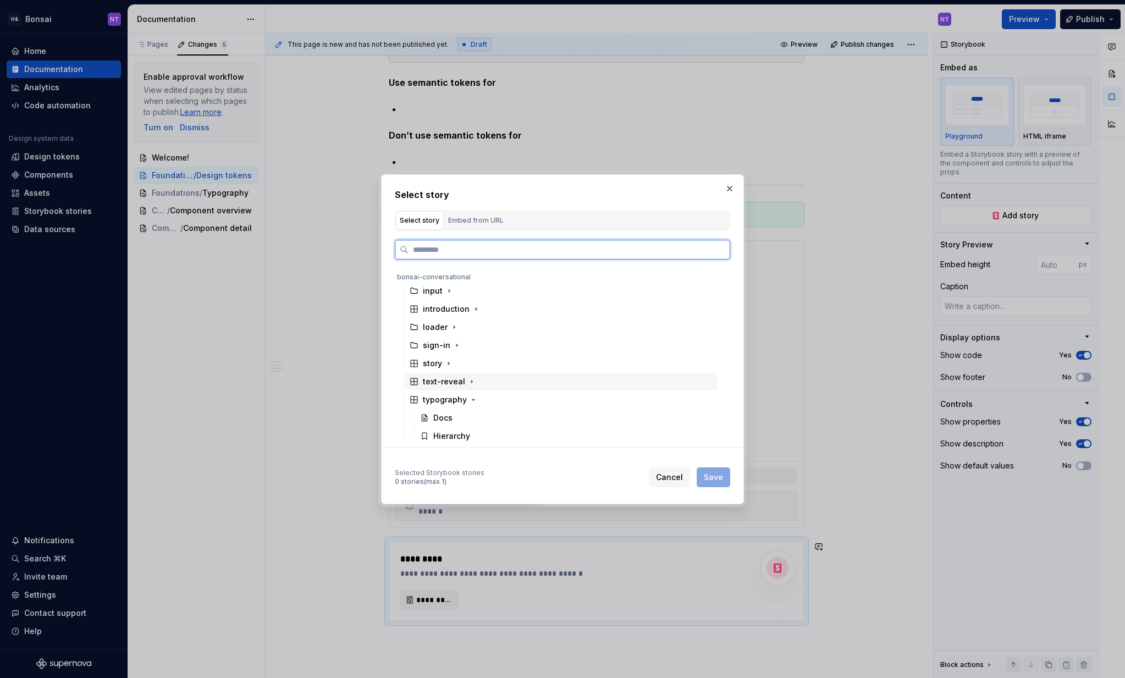
click at [457, 385] on div "text-reveal" at bounding box center [444, 381] width 42 height 11
click at [453, 385] on div "text-reveal" at bounding box center [444, 381] width 42 height 11
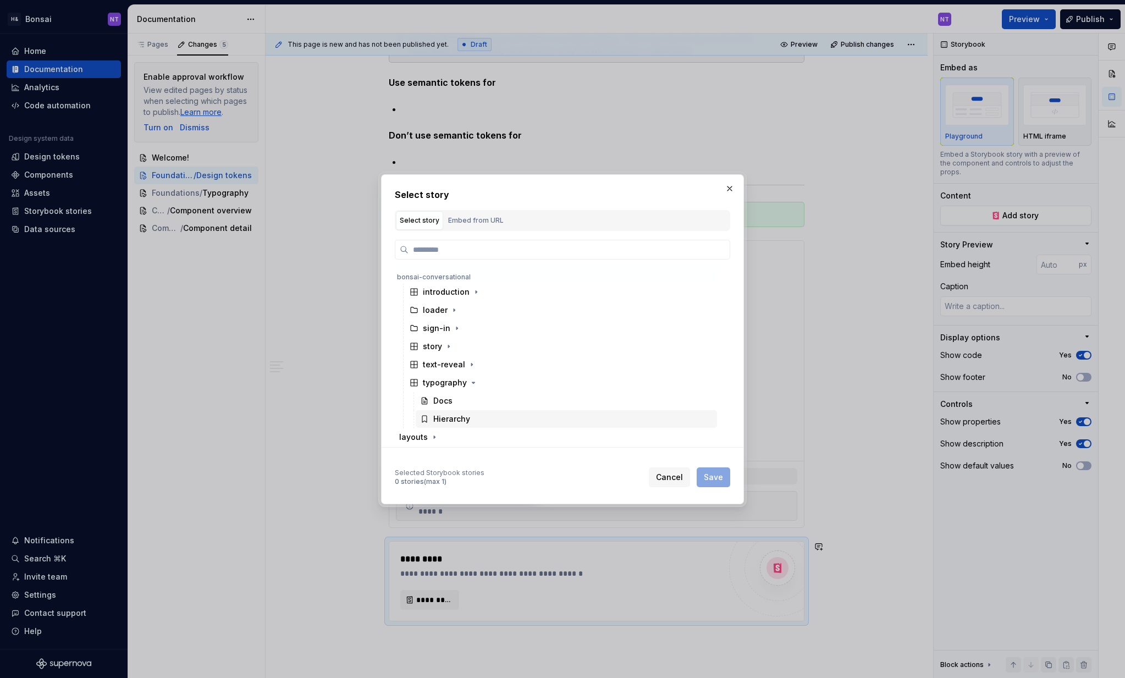
scroll to position [436, 0]
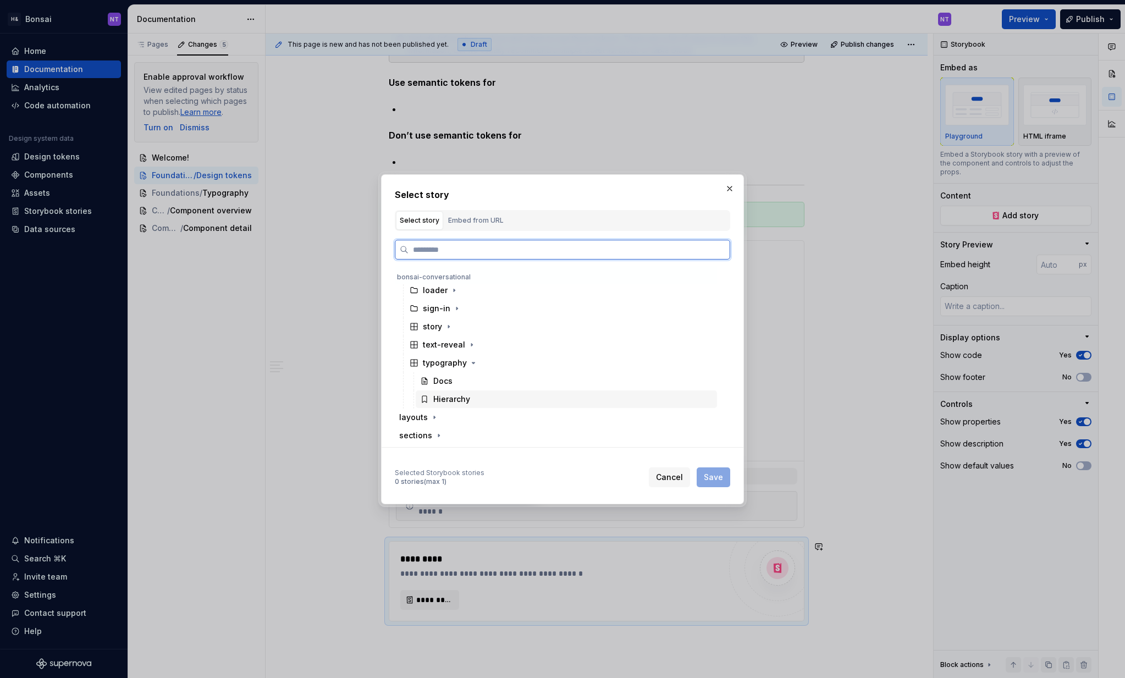
click at [454, 395] on div "Hierarchy" at bounding box center [451, 399] width 37 height 11
click at [714, 477] on span "Save" at bounding box center [713, 477] width 19 height 11
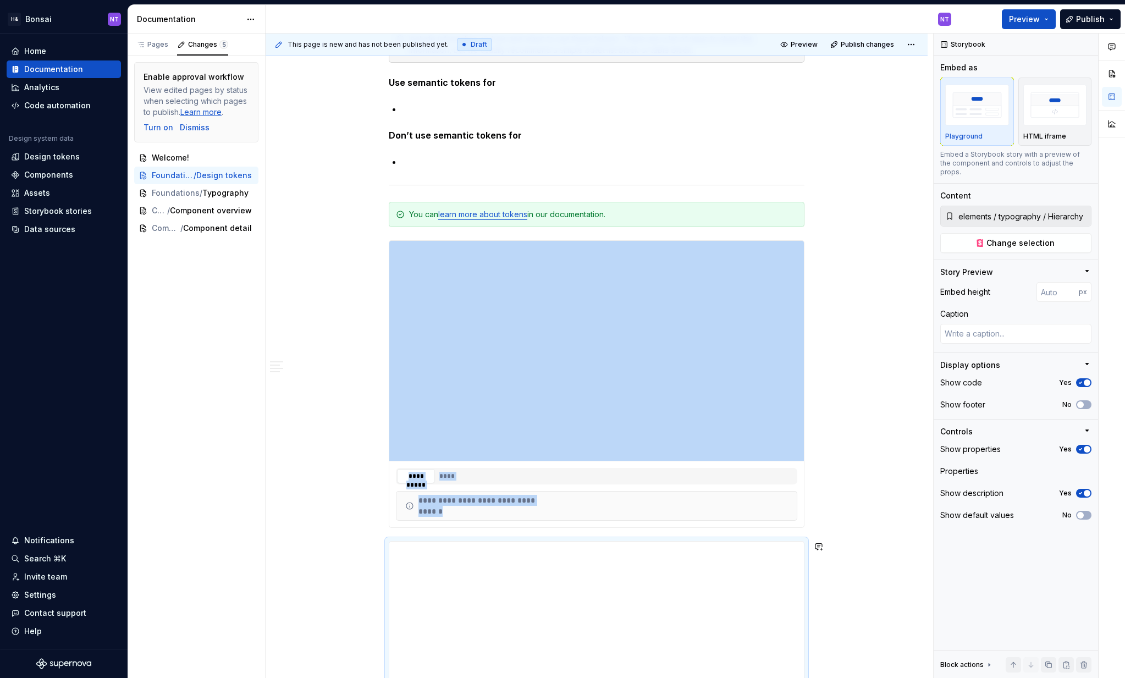
scroll to position [1045, 0]
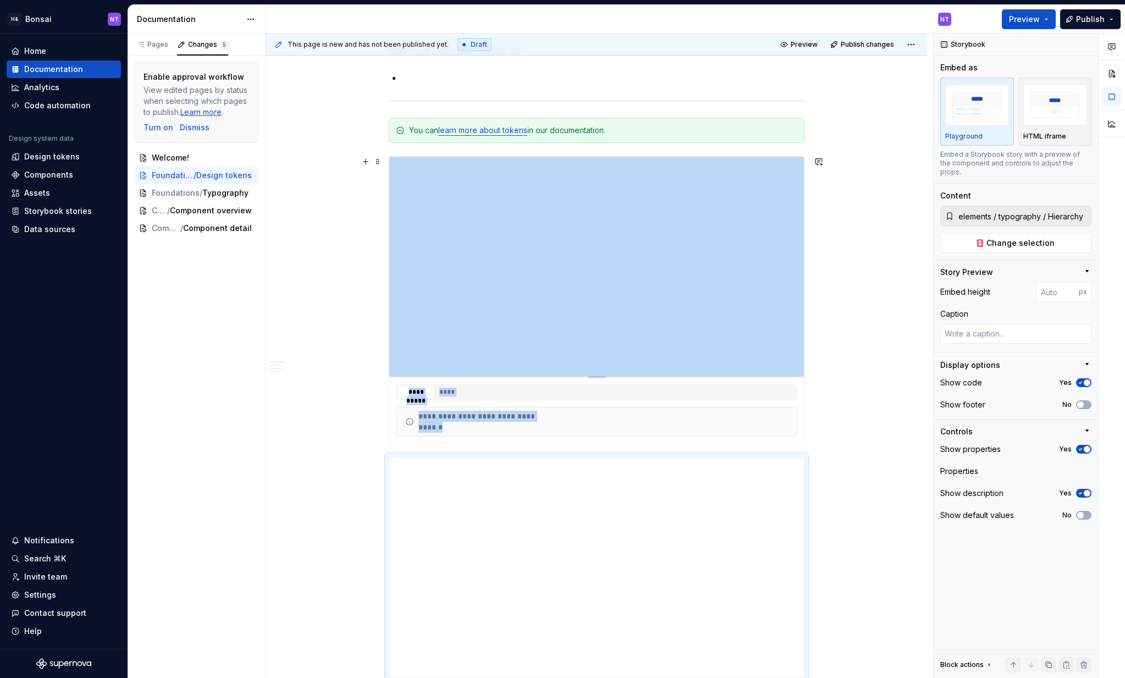
type textarea "*"
type input "elements / icon / All Icons"
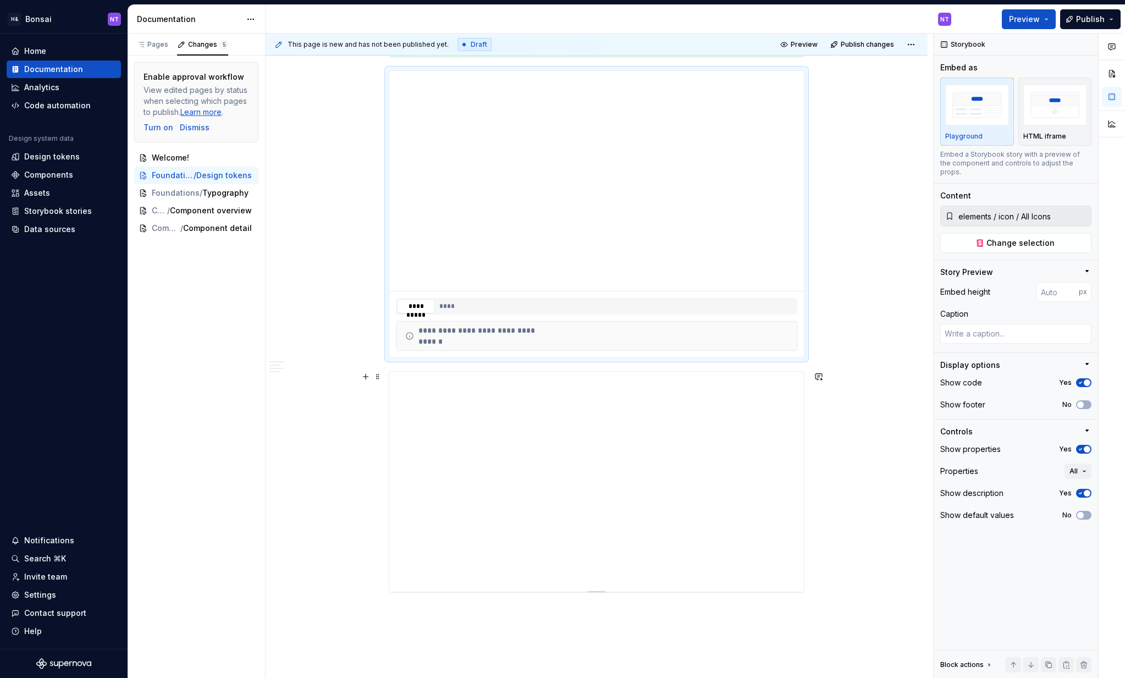
scroll to position [1072, 0]
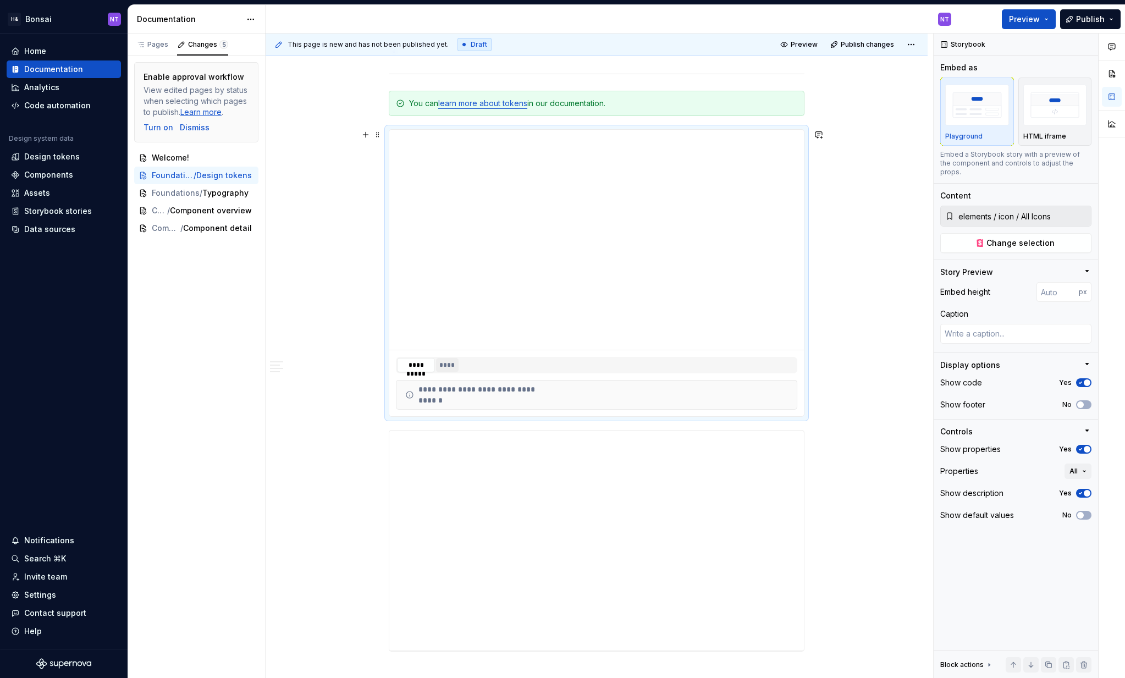
click at [451, 367] on button "****" at bounding box center [447, 365] width 23 height 14
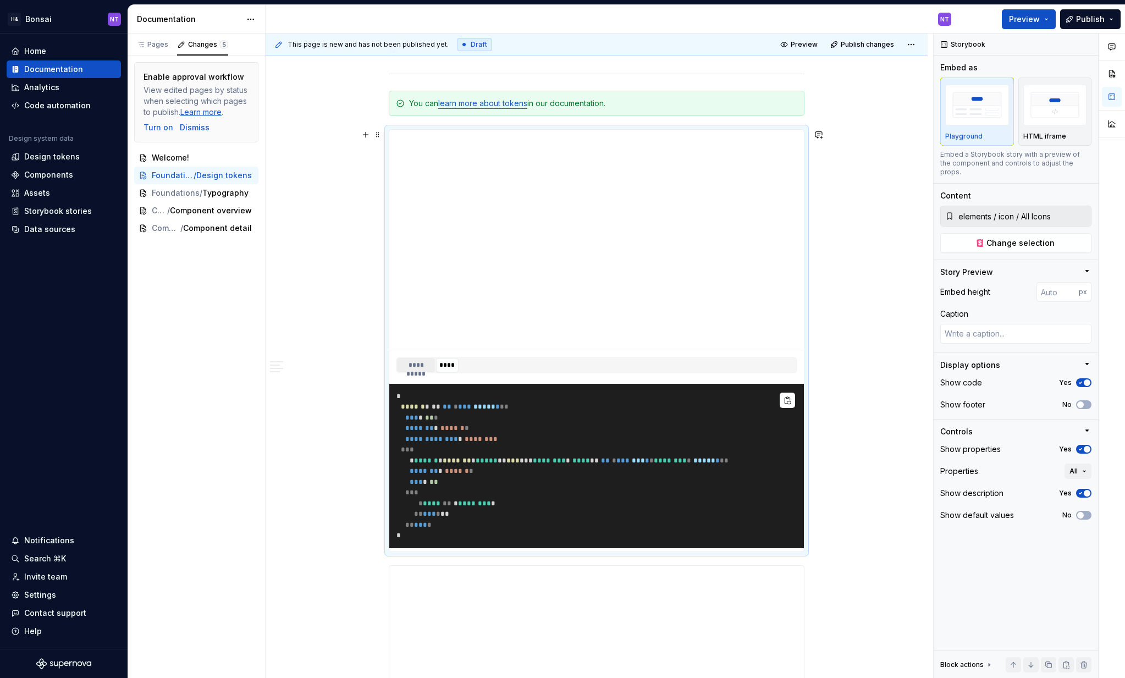
click at [425, 365] on button "**********" at bounding box center [416, 365] width 38 height 14
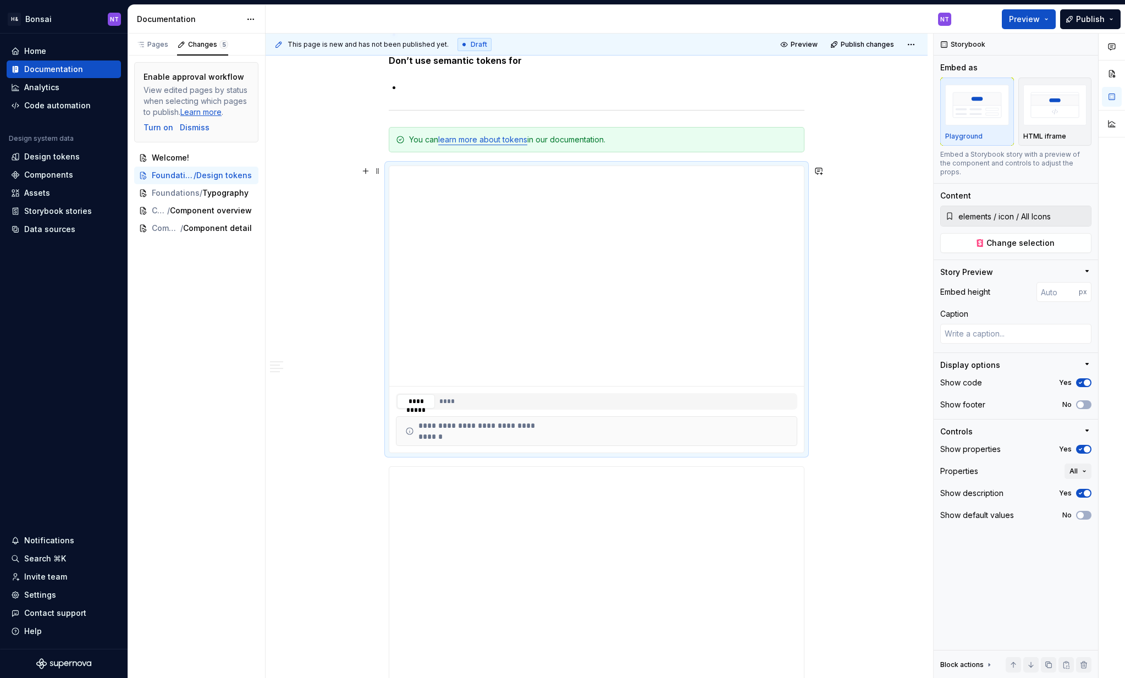
scroll to position [1033, 0]
click at [380, 471] on span at bounding box center [377, 474] width 9 height 15
type textarea "*"
type input "elements / typography / Hierarchy"
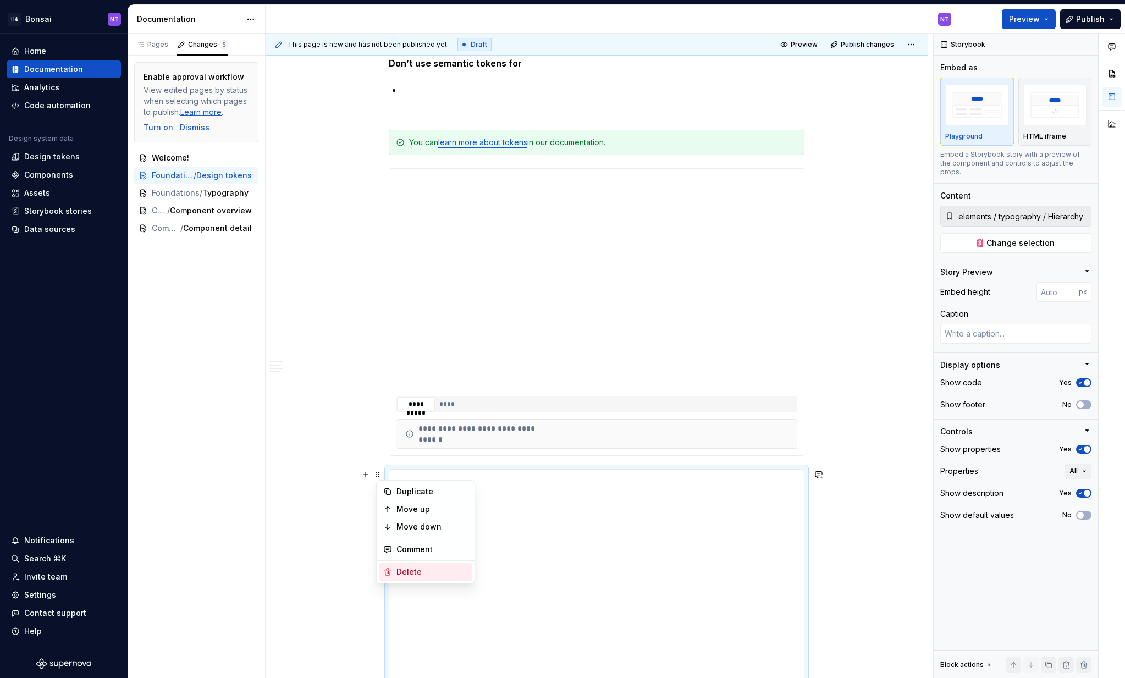
click at [423, 567] on div "Delete" at bounding box center [431, 571] width 71 height 11
type textarea "*"
type input "elements / icon / All Icons"
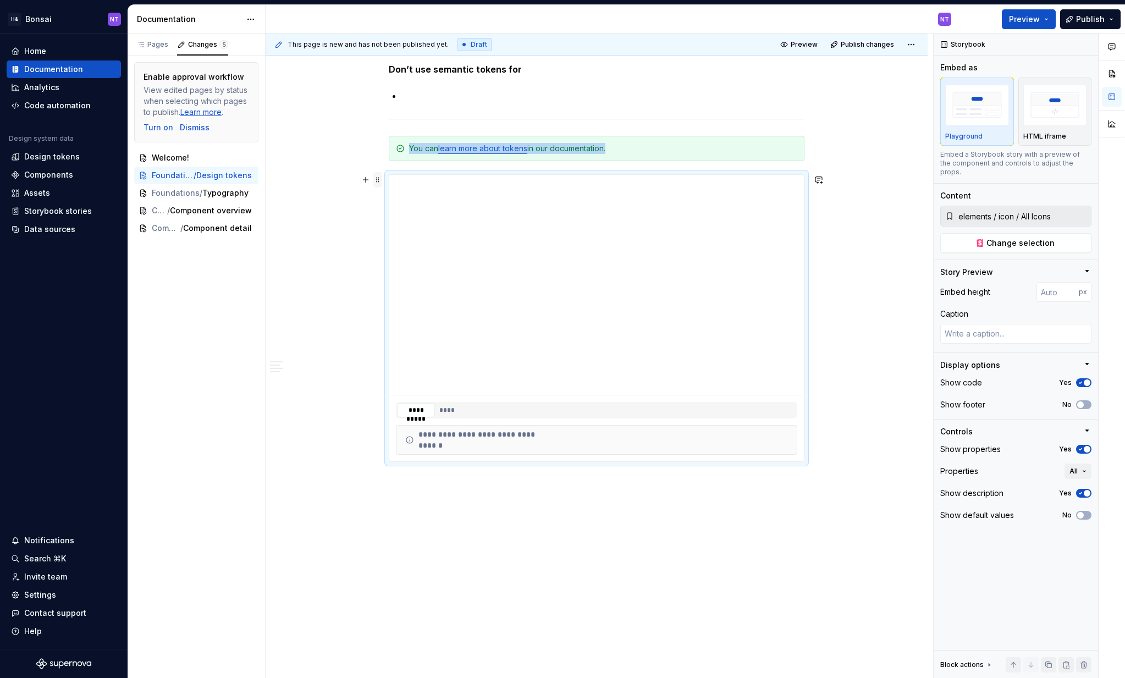
click at [379, 179] on span at bounding box center [377, 179] width 9 height 15
click at [419, 275] on div "Delete" at bounding box center [431, 277] width 71 height 11
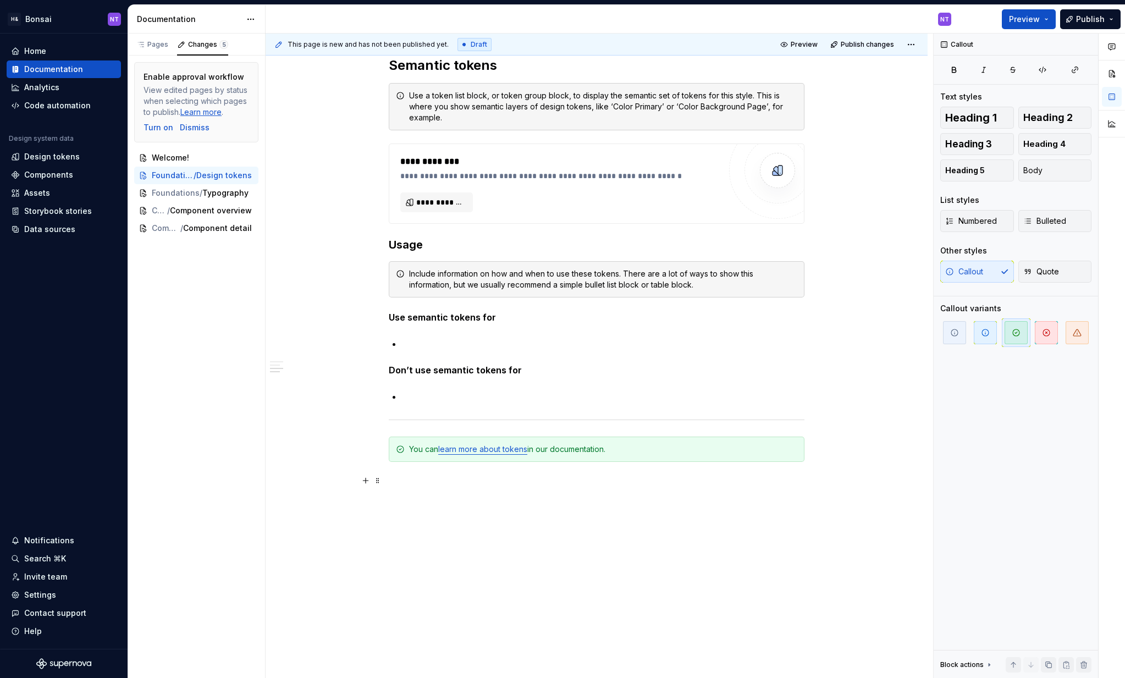
scroll to position [726, 0]
click at [467, 510] on div "**********" at bounding box center [597, 70] width 662 height 1217
click at [57, 49] on div "Home" at bounding box center [64, 51] width 106 height 11
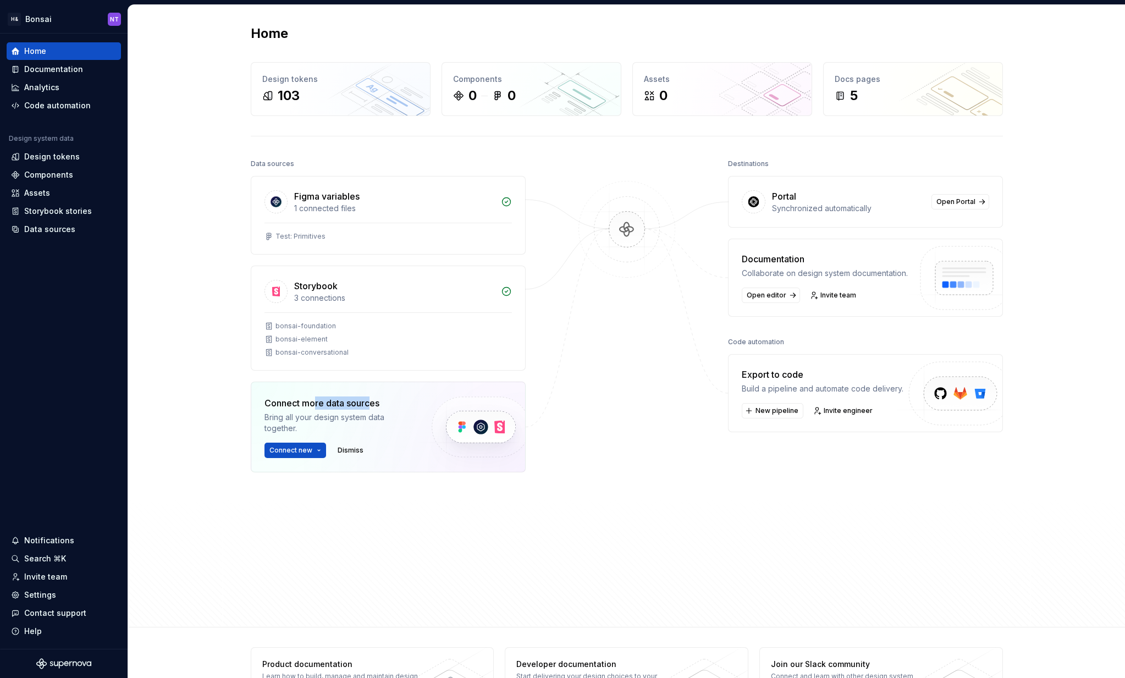
drag, startPoint x: 316, startPoint y: 399, endPoint x: 368, endPoint y: 399, distance: 52.8
click at [368, 399] on div "Connect more data sources" at bounding box center [338, 402] width 148 height 13
click at [311, 327] on div "bonsai-foundation" at bounding box center [305, 326] width 60 height 9
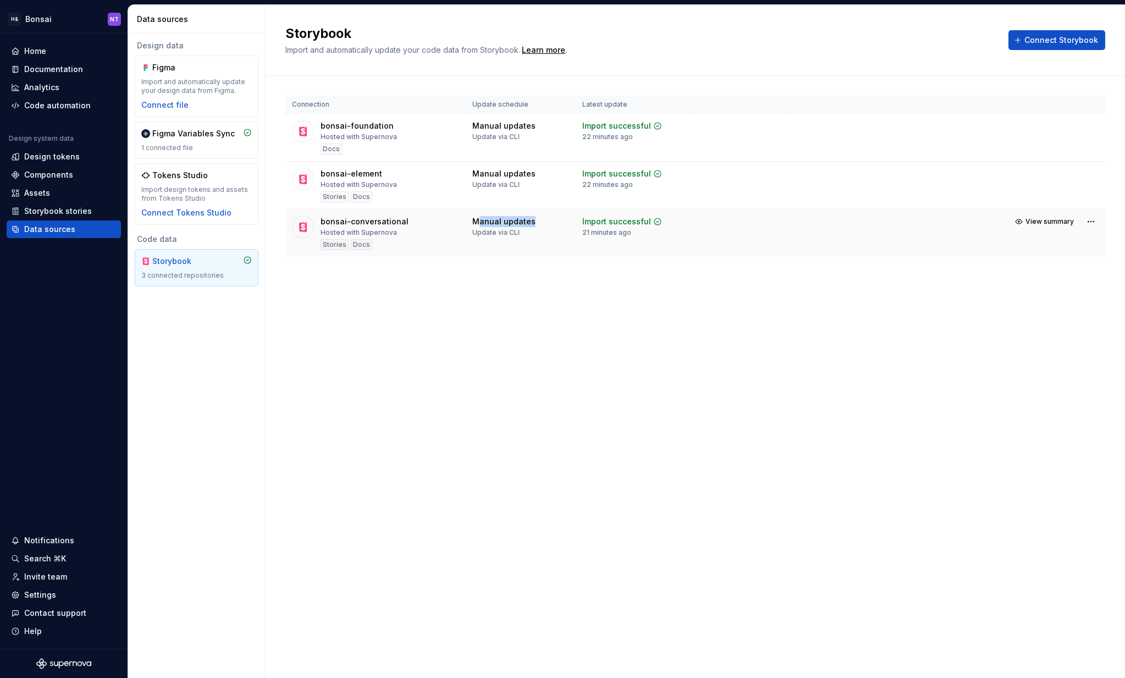
drag, startPoint x: 466, startPoint y: 218, endPoint x: 526, endPoint y: 219, distance: 59.9
click at [526, 219] on td "Manual updates Update via CLI" at bounding box center [521, 233] width 110 height 48
drag, startPoint x: 628, startPoint y: 234, endPoint x: 588, endPoint y: 231, distance: 40.8
click at [589, 231] on div "21 minutes ago" at bounding box center [606, 232] width 49 height 9
click at [612, 134] on div "22 minutes ago" at bounding box center [607, 136] width 51 height 9
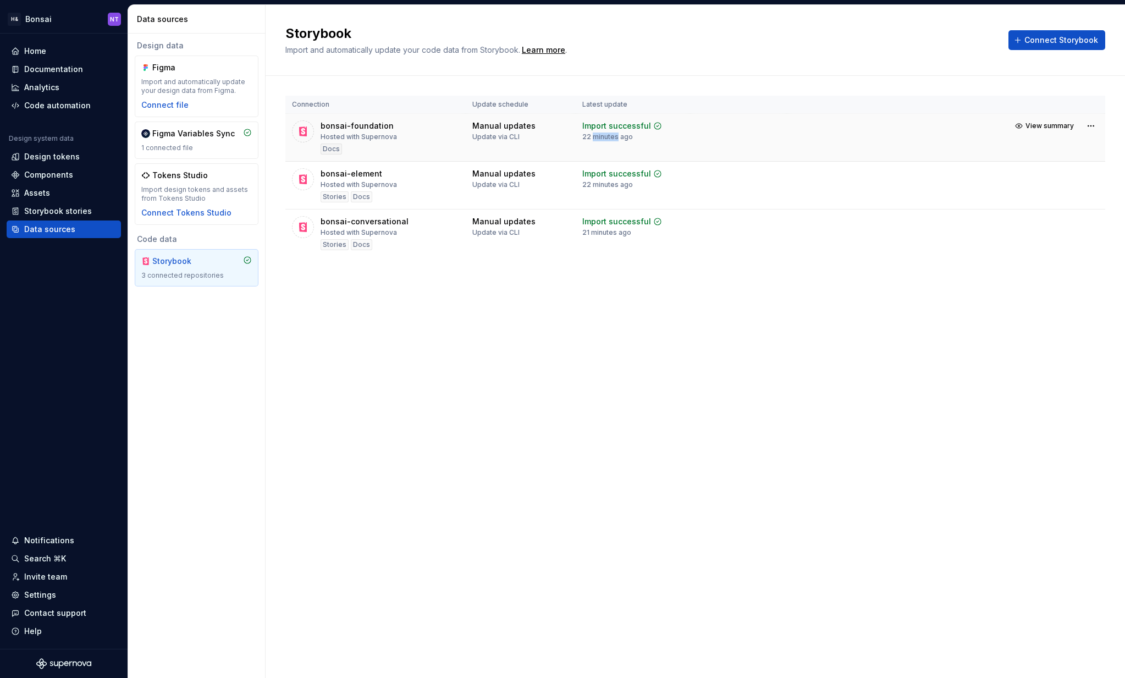
click at [612, 134] on div "22 minutes ago" at bounding box center [607, 136] width 51 height 9
drag, startPoint x: 612, startPoint y: 134, endPoint x: 613, endPoint y: 122, distance: 11.6
click at [613, 122] on div "Import successful 22 minutes ago" at bounding box center [622, 130] width 80 height 21
click at [598, 157] on td "Import successful 22 minutes ago" at bounding box center [633, 138] width 114 height 48
click at [656, 126] on icon at bounding box center [657, 125] width 9 height 9
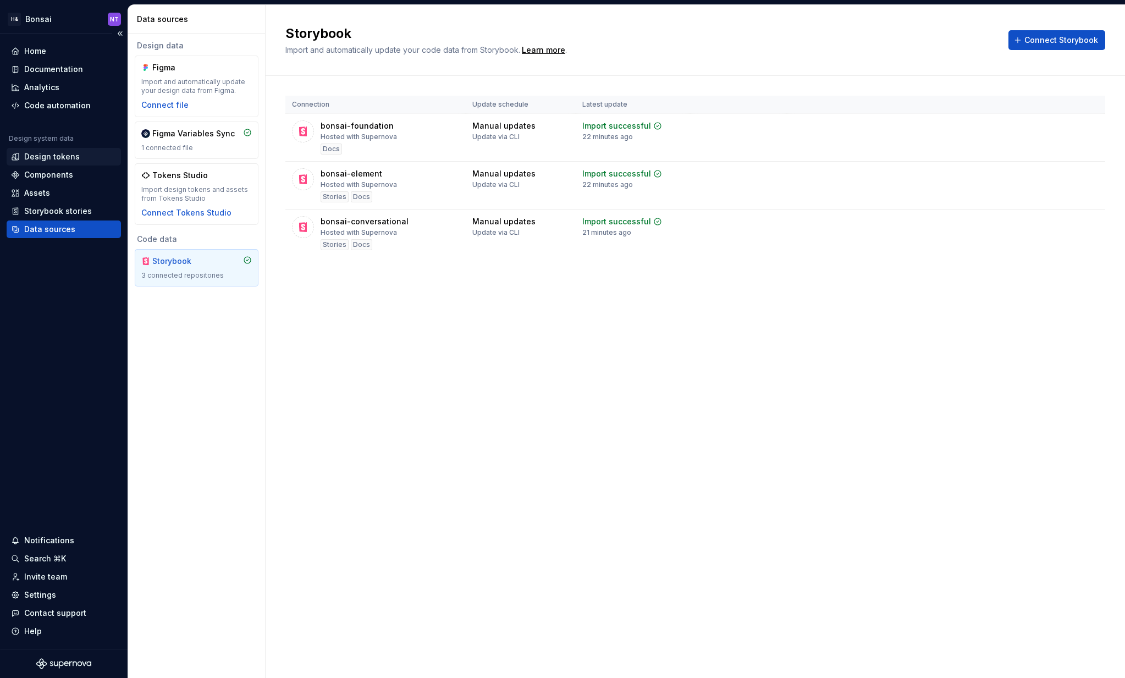
click at [76, 162] on div "Design tokens" at bounding box center [64, 157] width 114 height 18
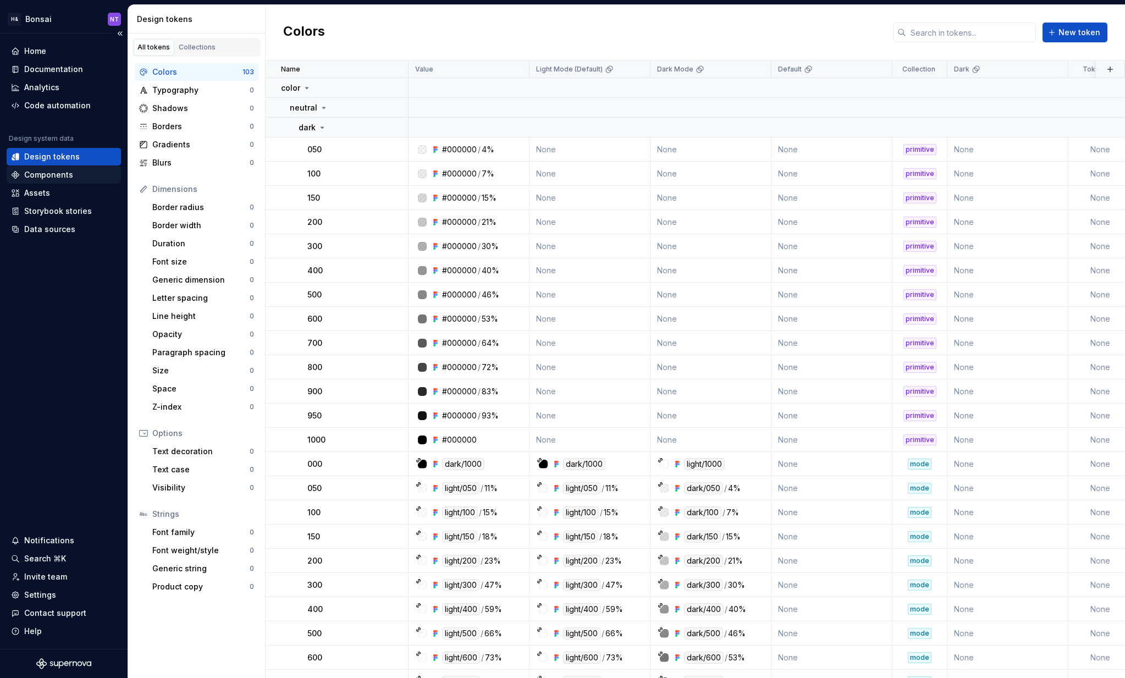
click at [58, 175] on div "Components" at bounding box center [48, 174] width 49 height 11
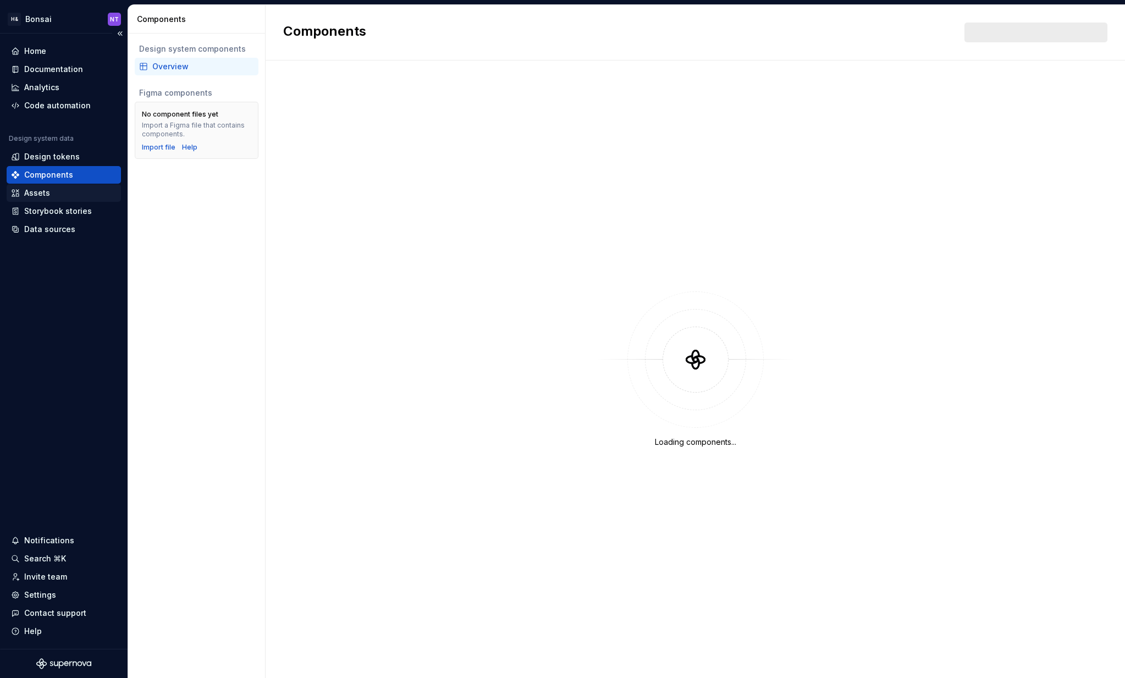
click at [56, 194] on div "Assets" at bounding box center [64, 192] width 106 height 11
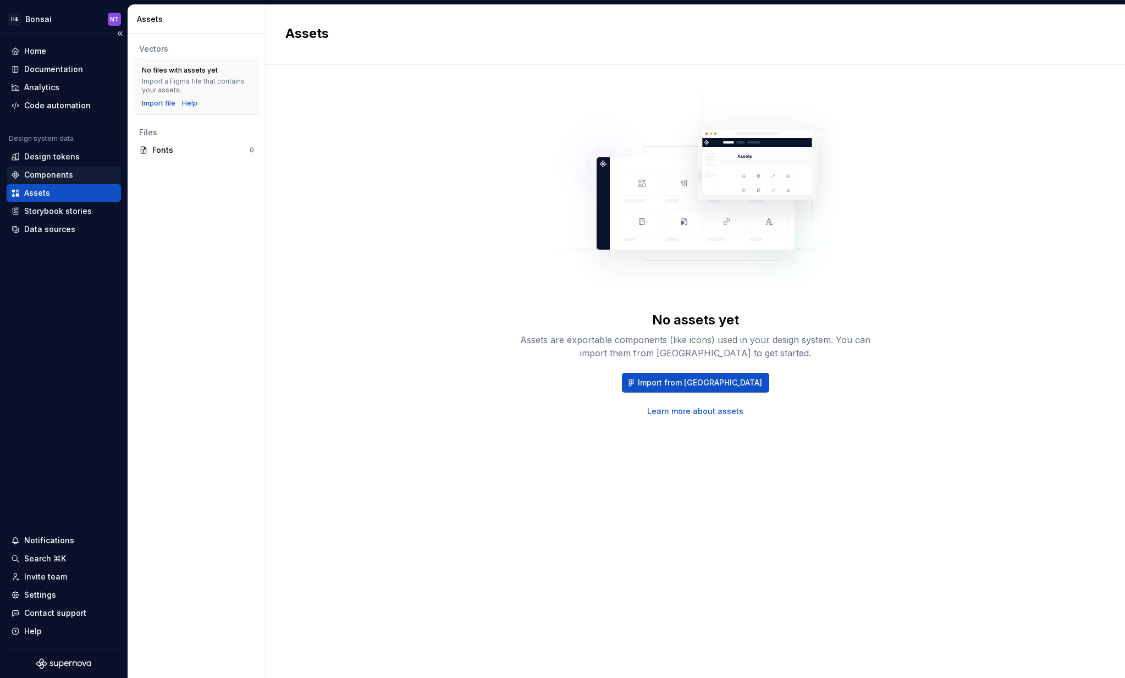
click at [58, 177] on div "Components" at bounding box center [48, 174] width 49 height 11
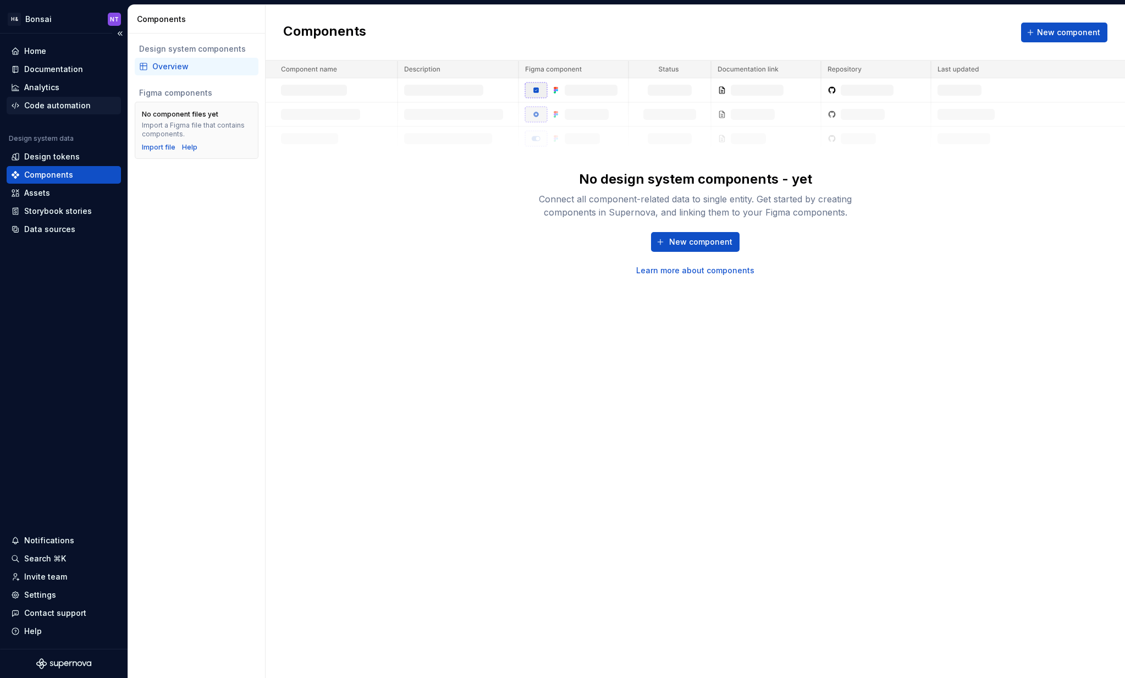
click at [66, 107] on div "Code automation" at bounding box center [57, 105] width 67 height 11
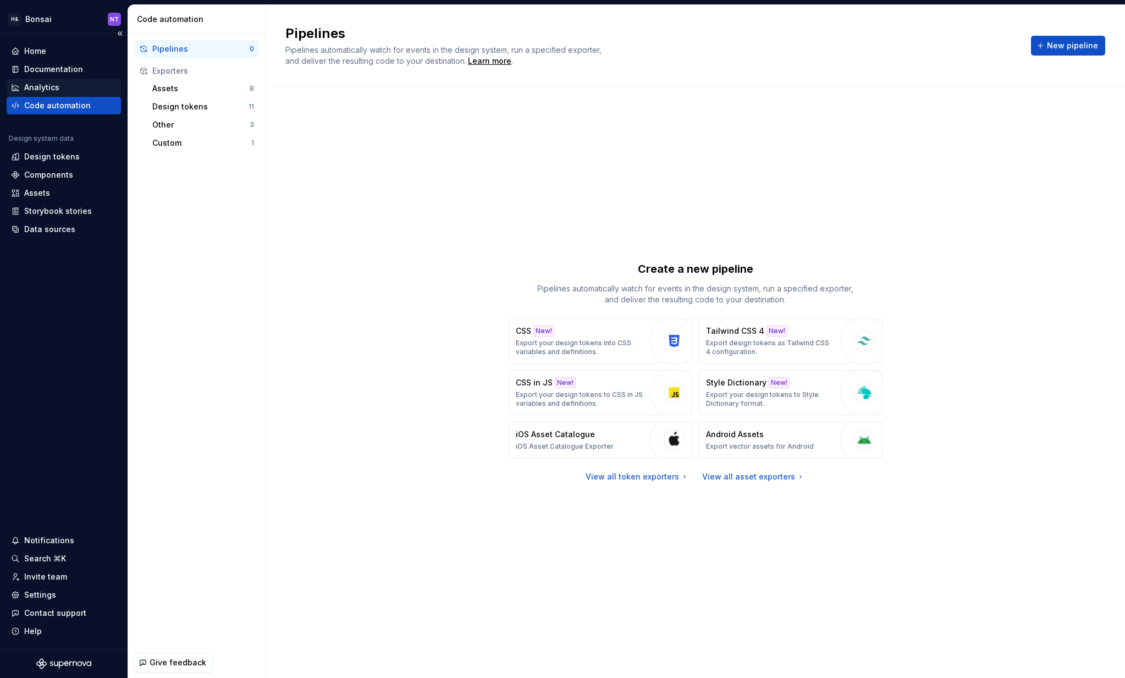
click at [56, 82] on div "Analytics" at bounding box center [41, 87] width 35 height 11
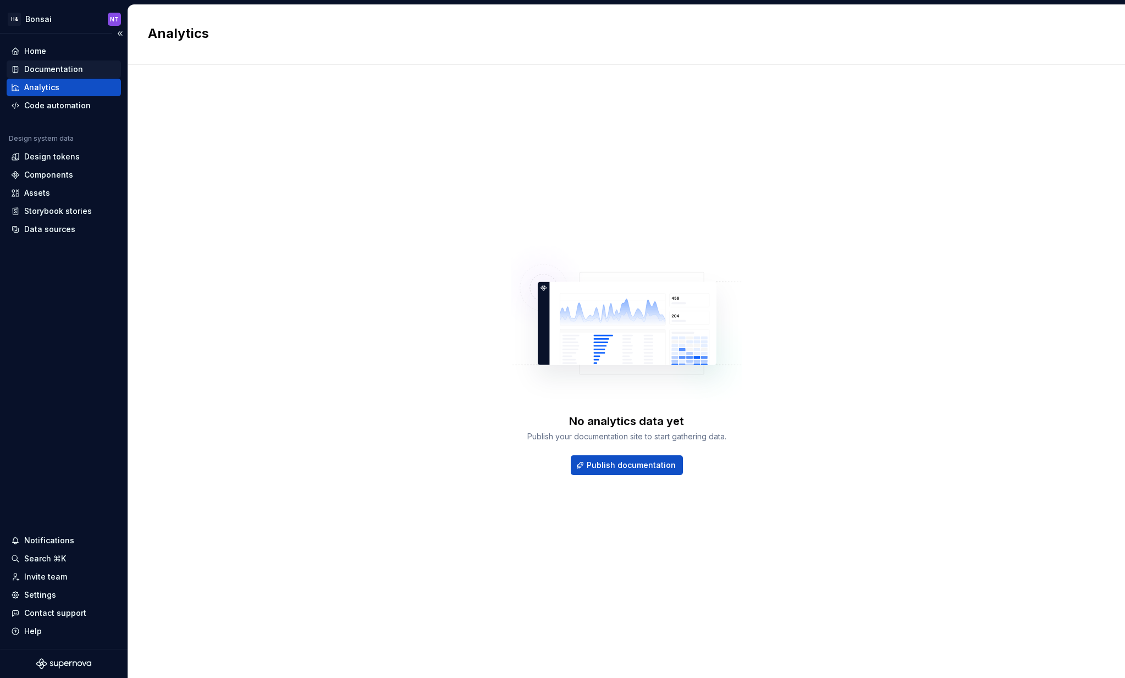
click at [52, 65] on div "Documentation" at bounding box center [53, 69] width 59 height 11
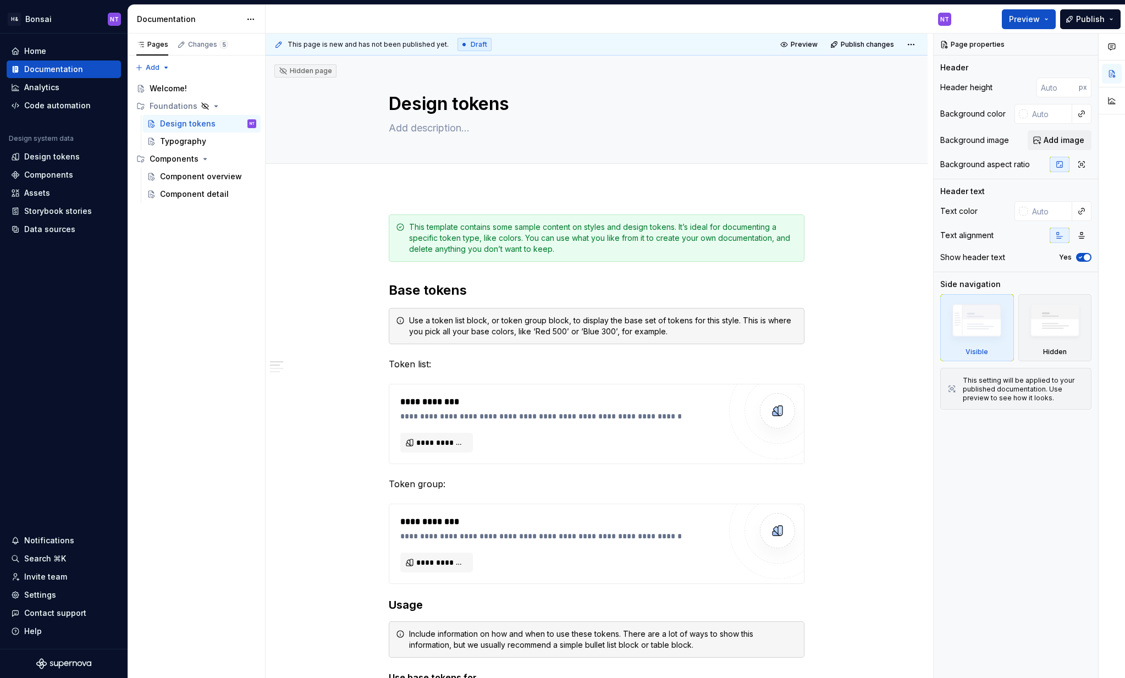
type textarea "*"
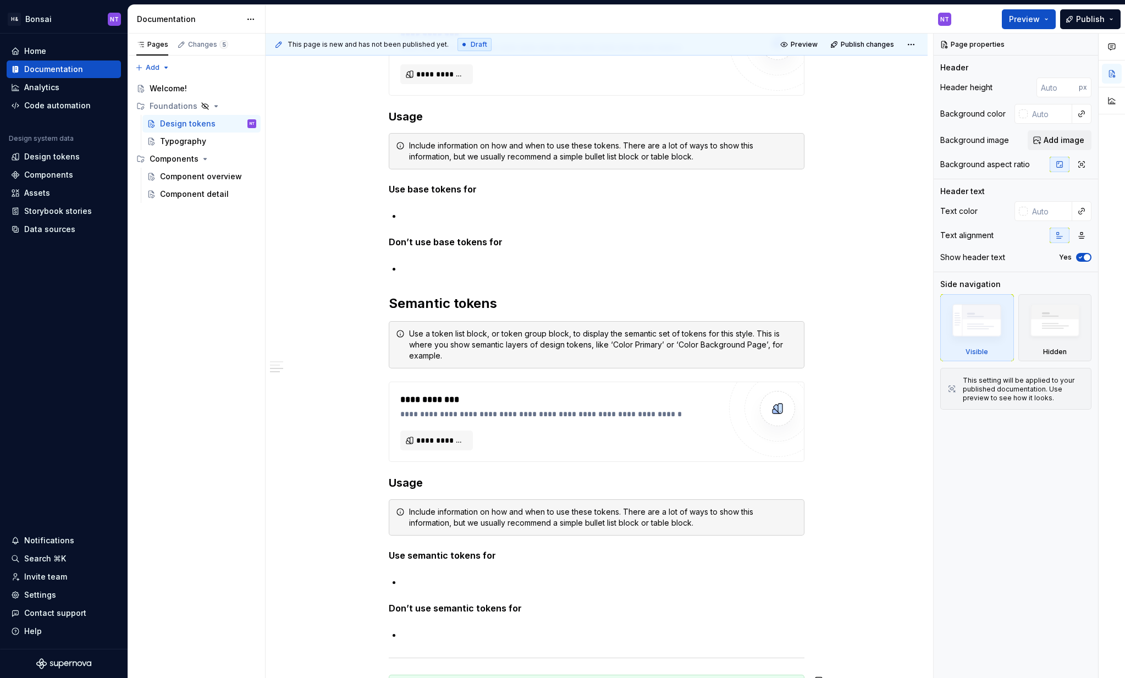
scroll to position [726, 0]
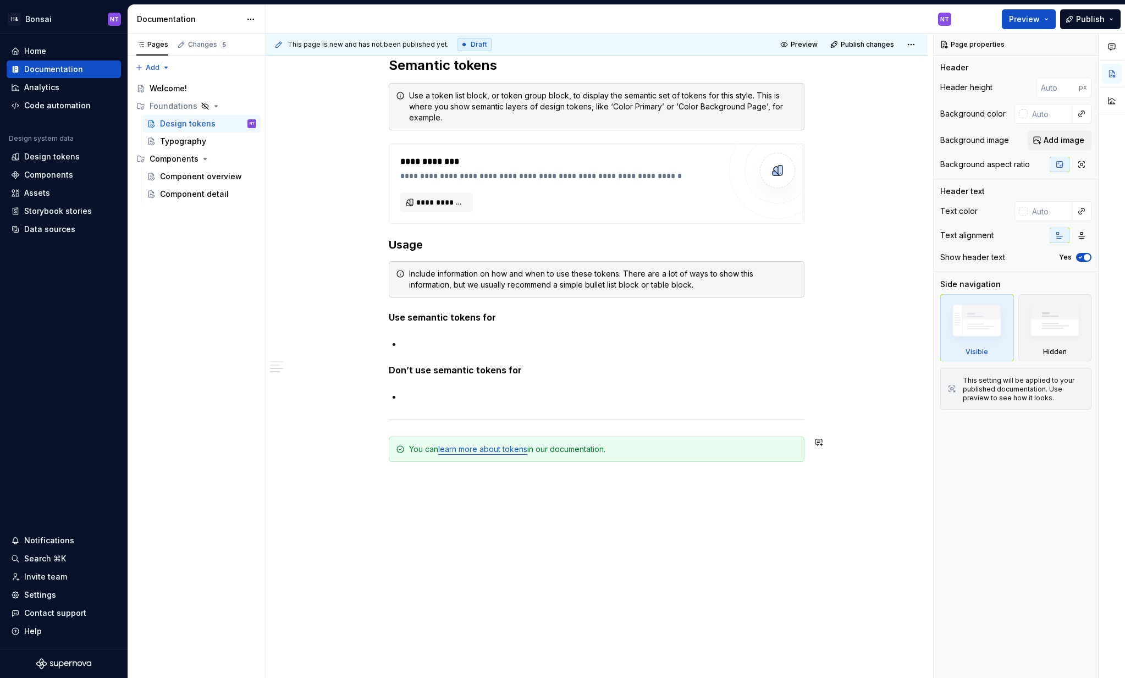
click at [523, 585] on div "**********" at bounding box center [597, 70] width 662 height 1217
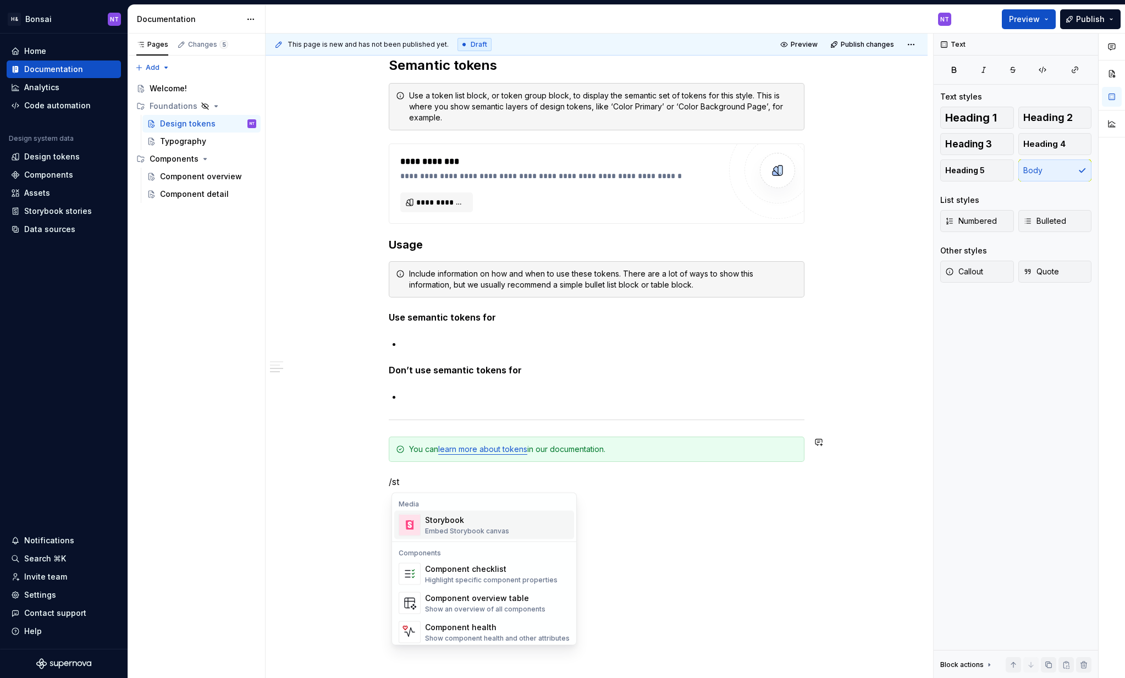
click at [475, 527] on div "Embed Storybook canvas" at bounding box center [467, 531] width 84 height 9
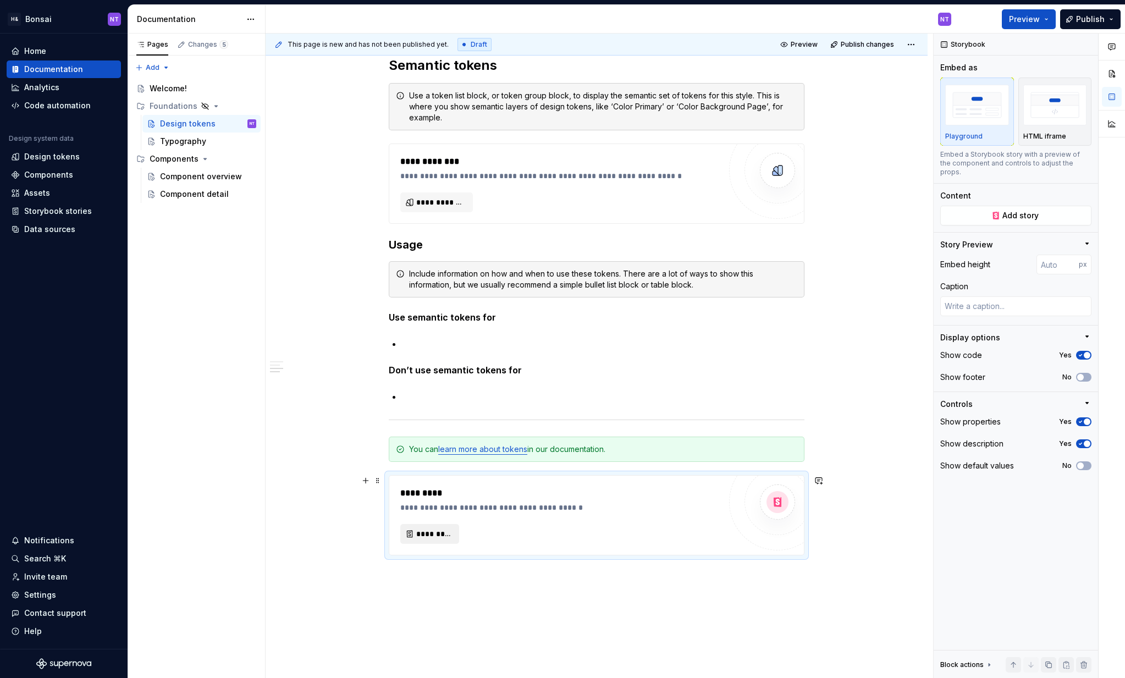
click at [439, 527] on button "*********" at bounding box center [429, 534] width 59 height 20
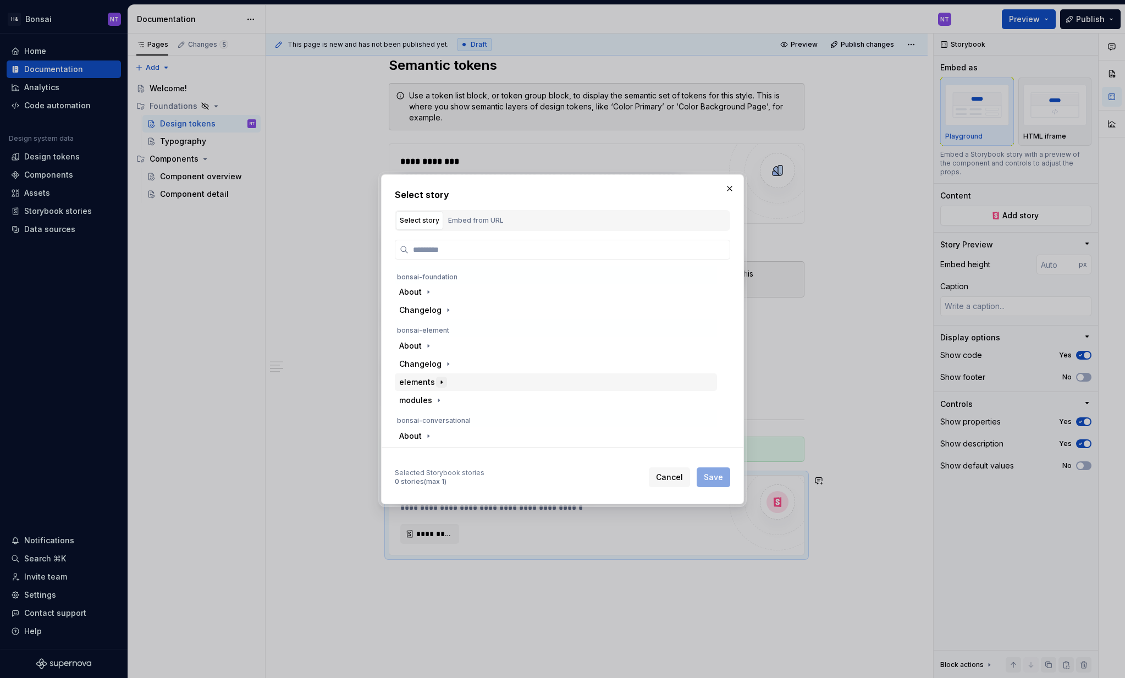
click at [441, 381] on icon "button" at bounding box center [441, 381] width 1 height 3
click at [439, 384] on icon "button" at bounding box center [441, 382] width 9 height 9
click at [437, 400] on icon "button" at bounding box center [441, 399] width 9 height 9
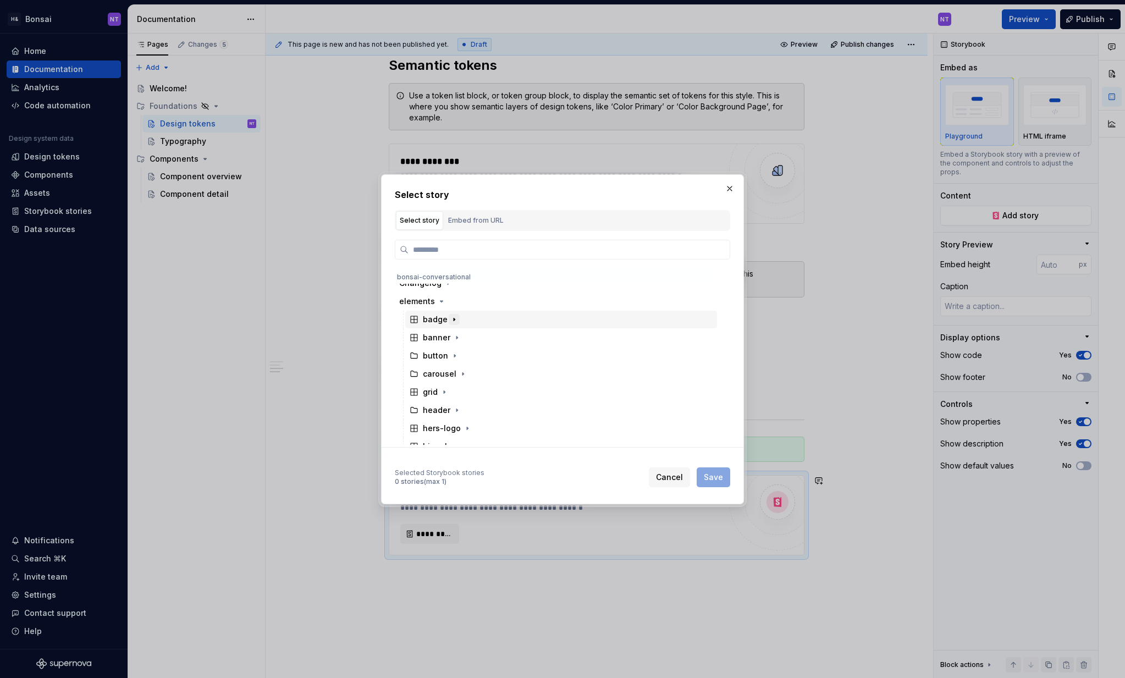
click at [449, 321] on button "button" at bounding box center [454, 319] width 11 height 11
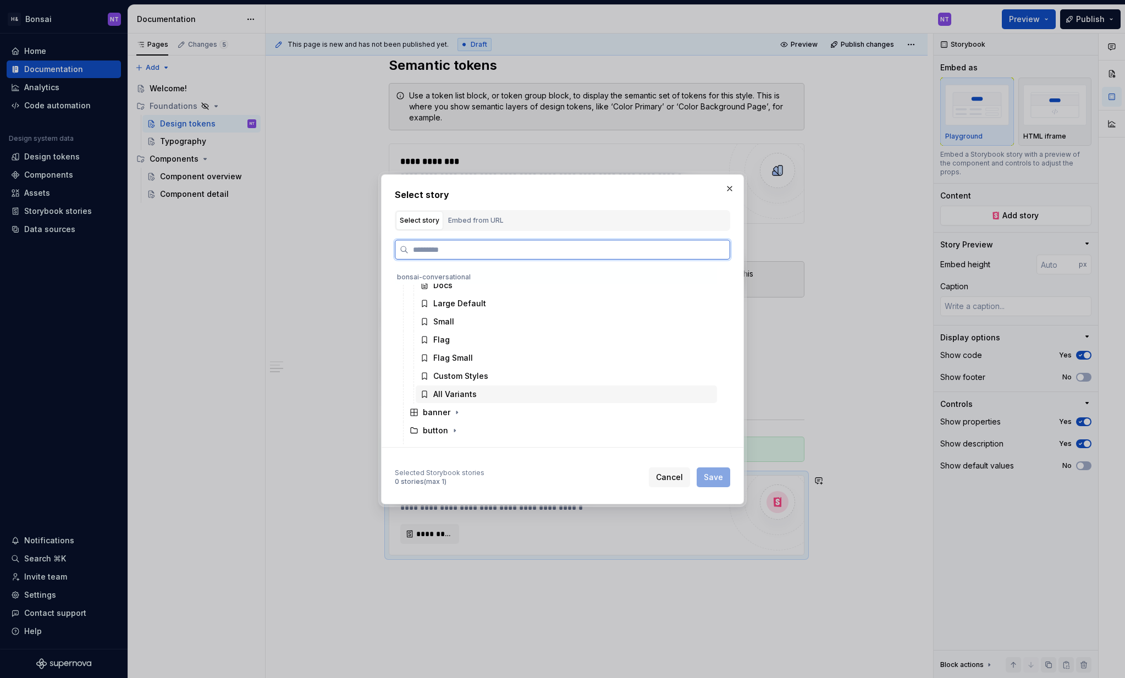
click at [454, 396] on div "All Variants" at bounding box center [454, 394] width 43 height 11
click at [712, 482] on button "Save" at bounding box center [713, 477] width 34 height 20
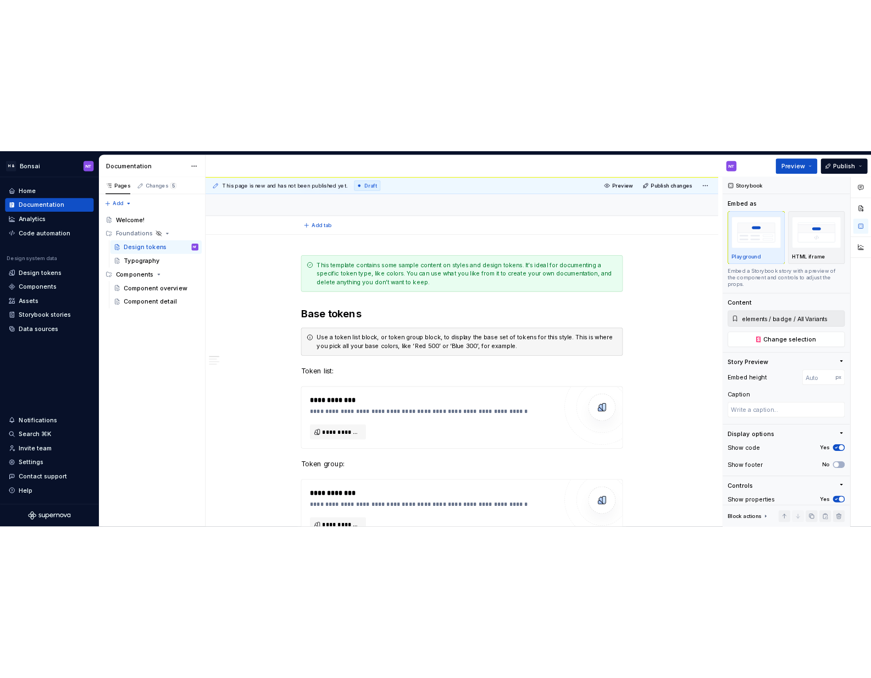
scroll to position [0, 0]
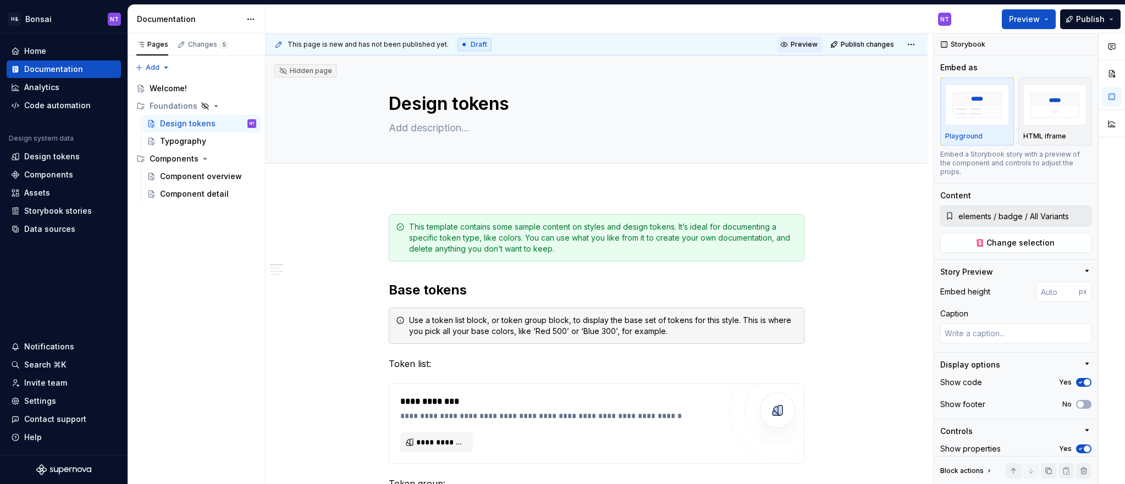
click at [813, 45] on span "Preview" at bounding box center [803, 44] width 27 height 9
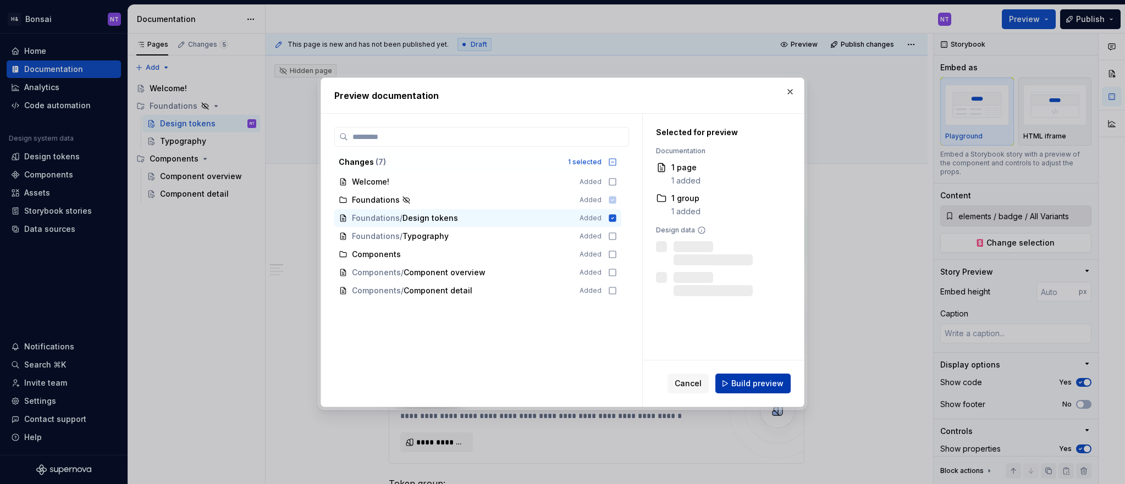
click at [743, 382] on span "Build preview" at bounding box center [757, 383] width 52 height 11
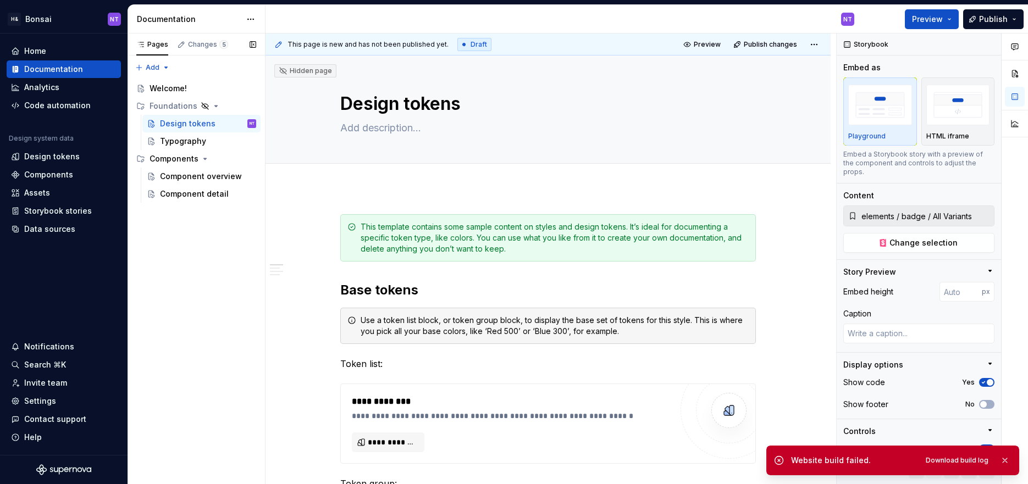
click at [234, 300] on div "Pages Changes 5 Add Accessibility guide for tree Page tree. Navigate the tree w…" at bounding box center [196, 259] width 137 height 451
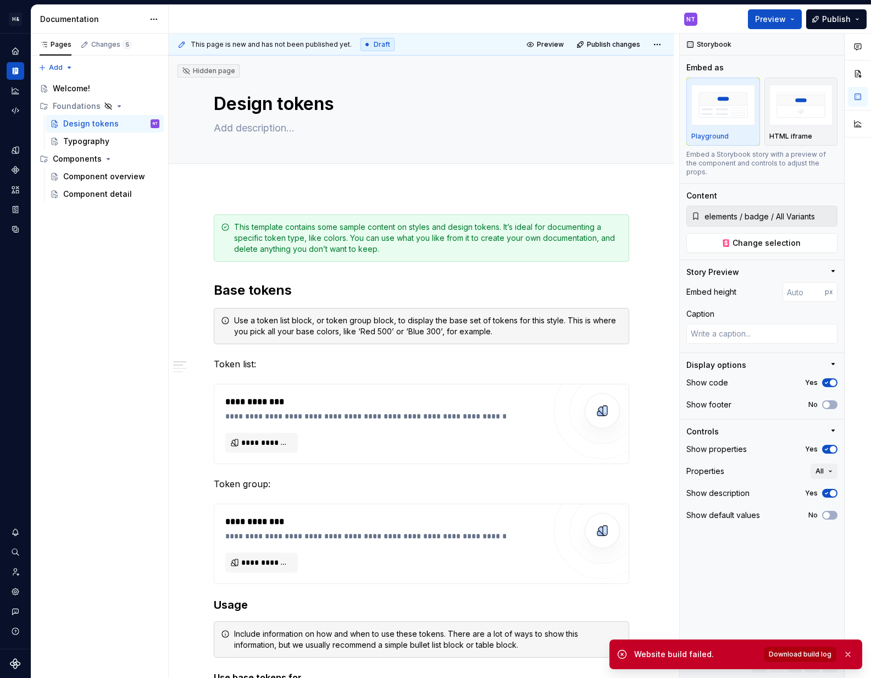
click at [792, 650] on span "Download build log" at bounding box center [800, 654] width 63 height 9
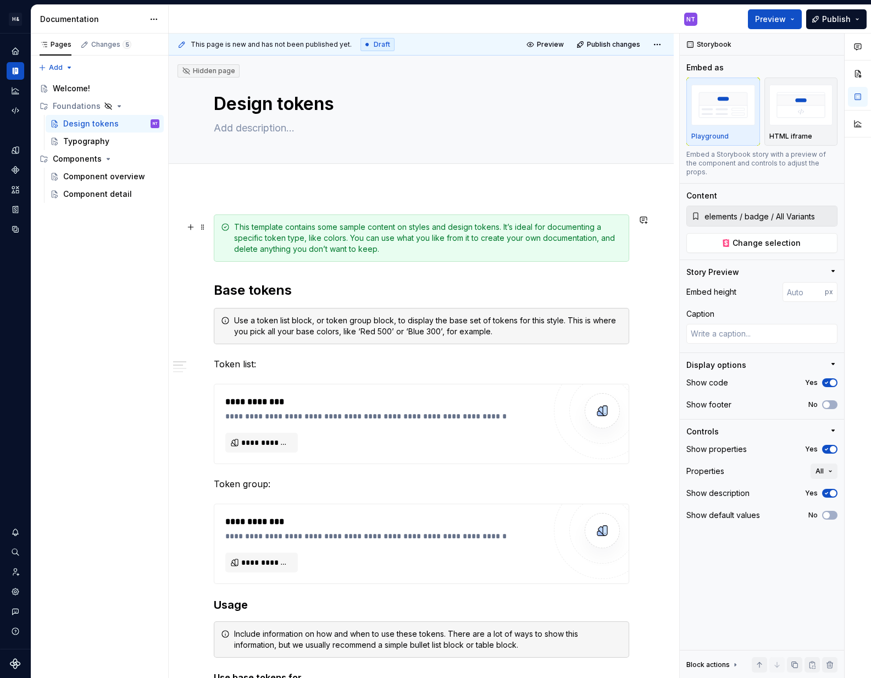
type textarea "*"
